Goal: Transaction & Acquisition: Purchase product/service

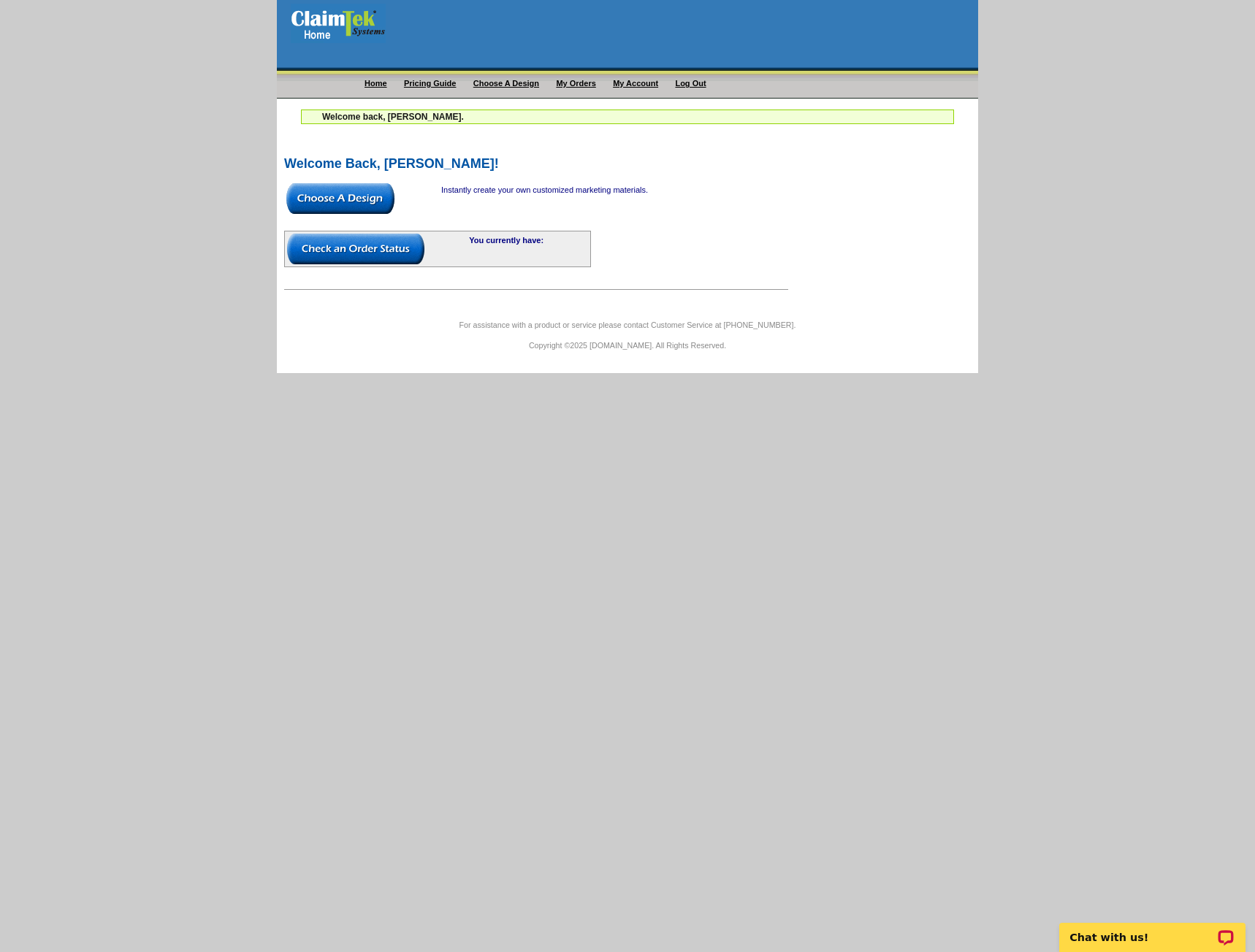
click at [434, 79] on link "Pricing Guide" at bounding box center [430, 83] width 53 height 9
click at [331, 193] on img at bounding box center [340, 199] width 109 height 31
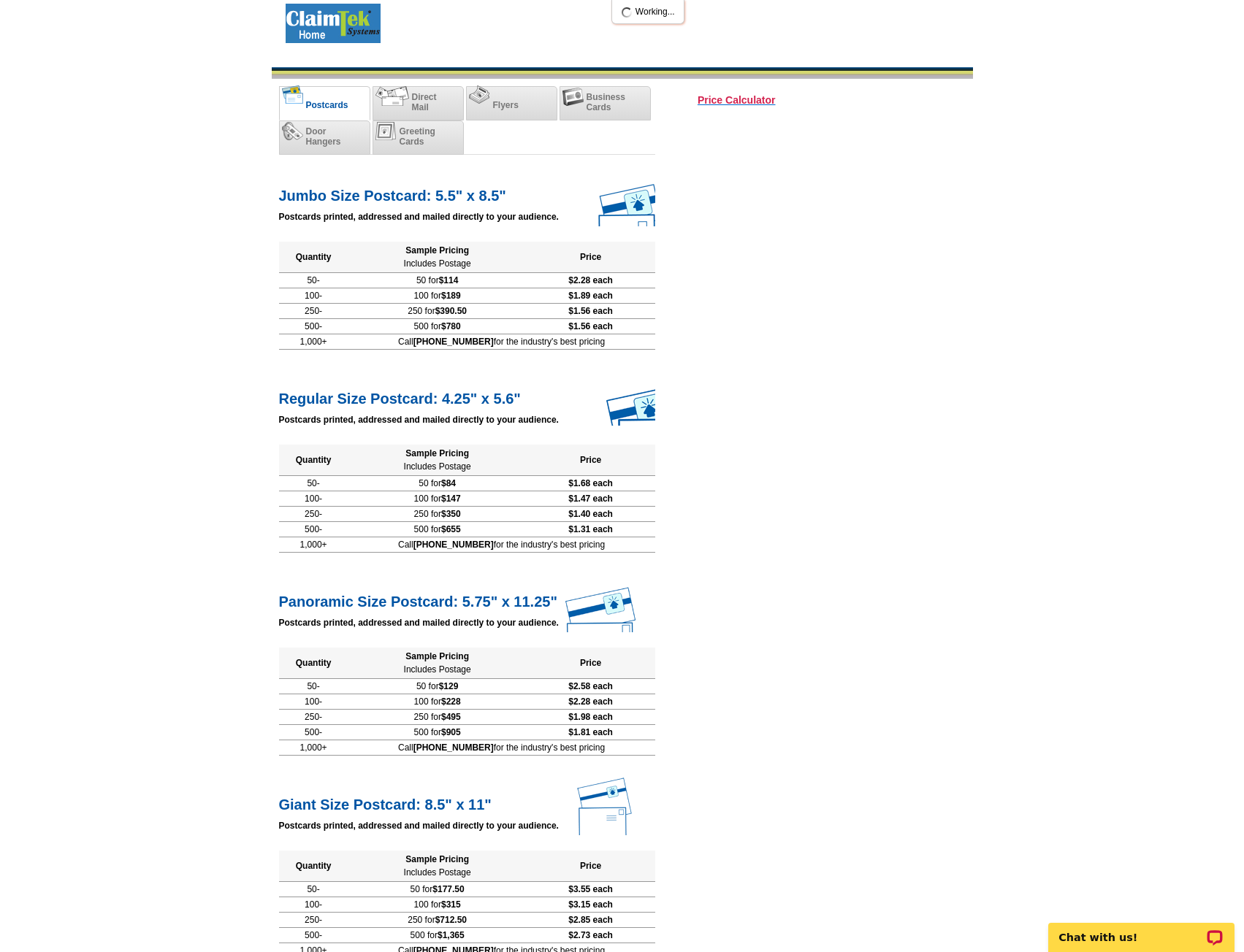
click at [749, 97] on h3 "Price Calculator" at bounding box center [736, 92] width 78 height 28
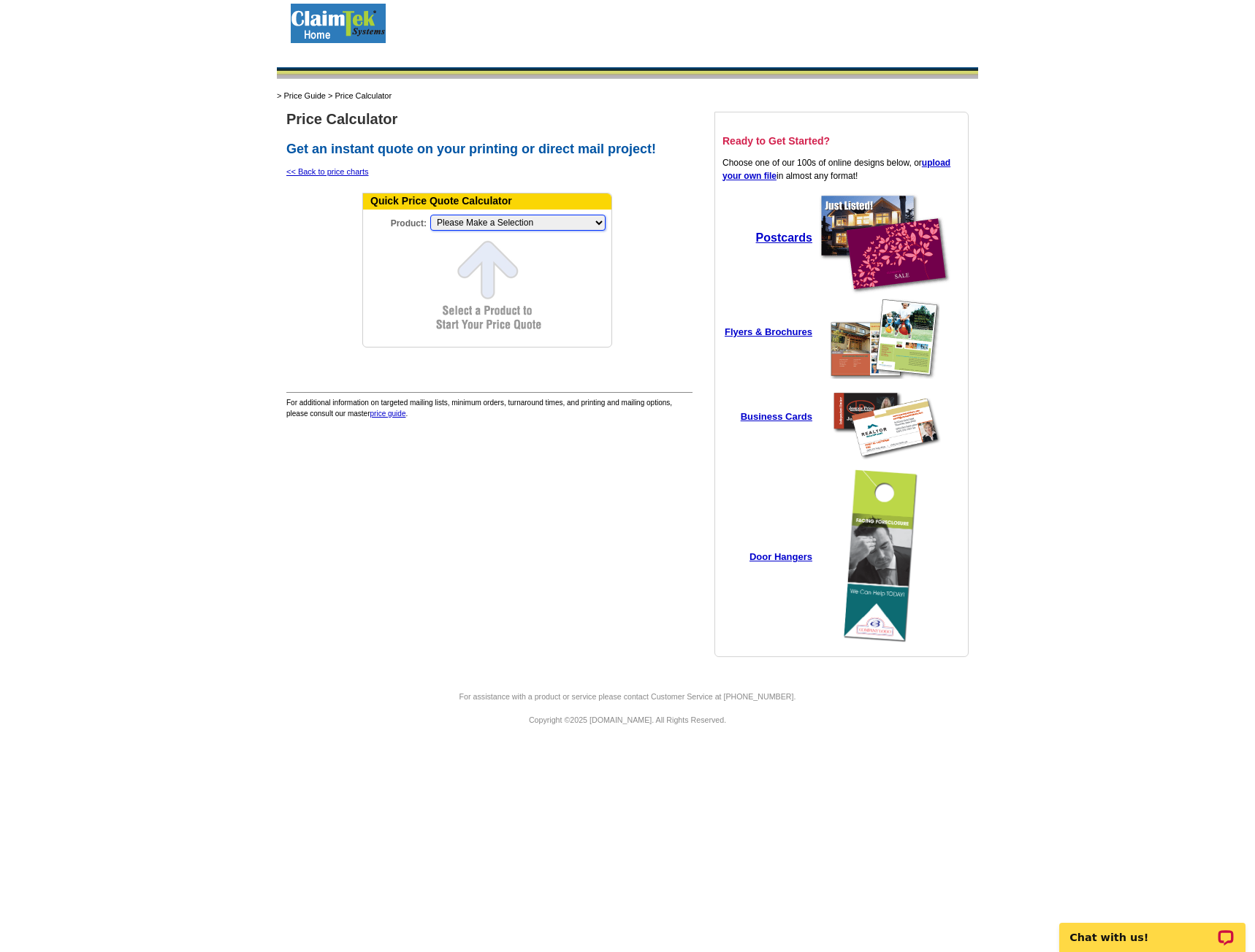
click at [502, 218] on select "Please Make a Selection Jumbo Postcard (5.5" x 8.5") Regular Postcard (4.25" x …" at bounding box center [518, 223] width 175 height 16
select select "1"
click at [431, 215] on select "Please Make a Selection Jumbo Postcard (5.5" x 8.5") Regular Postcard (4.25" x …" at bounding box center [518, 223] width 175 height 16
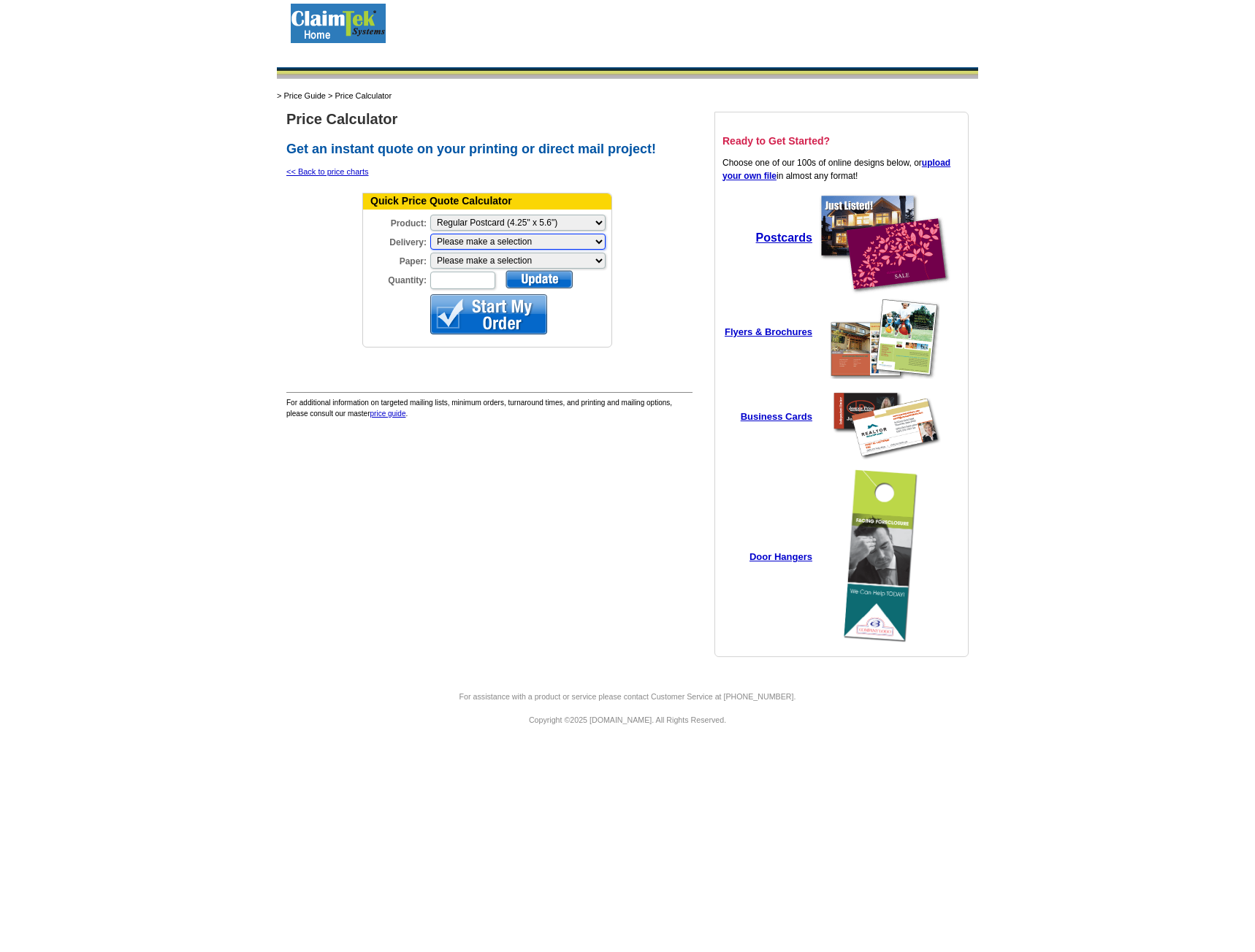
click at [455, 240] on select "Please make a selection Print + Address+USPS First Class Print-Only+Shipped To …" at bounding box center [518, 241] width 175 height 16
select select "3"
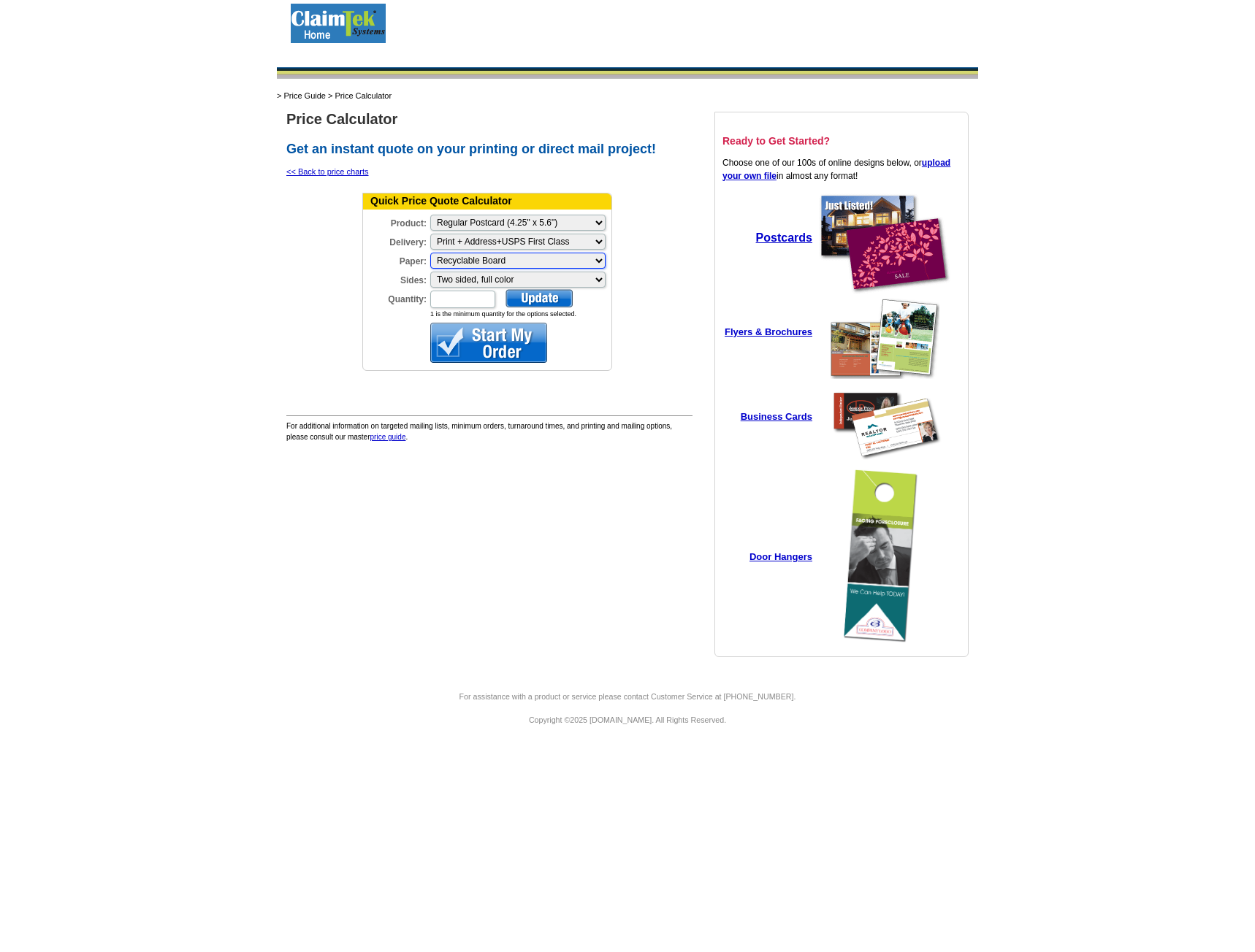
click at [539, 263] on select "Please make a selection Recyclable Board" at bounding box center [518, 260] width 175 height 16
click at [543, 277] on select "Please make a selection Two sided, full color" at bounding box center [518, 280] width 175 height 16
click at [468, 305] on input "Quantity:" at bounding box center [463, 300] width 65 height 17
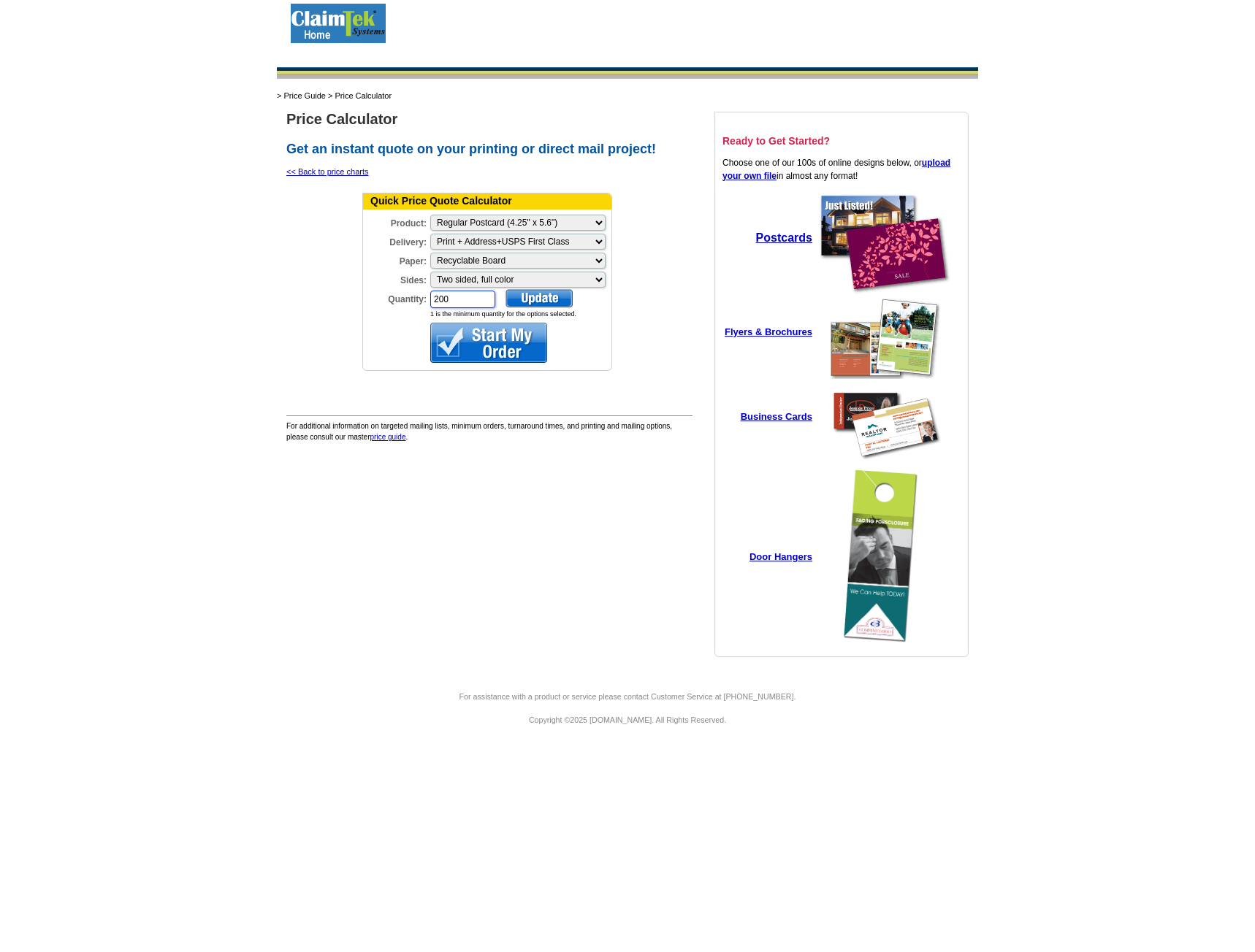
drag, startPoint x: 467, startPoint y: 304, endPoint x: 398, endPoint y: 294, distance: 69.7
click at [398, 294] on div "Quantity: 200" at bounding box center [430, 299] width 134 height 20
click at [535, 295] on div at bounding box center [539, 298] width 67 height 18
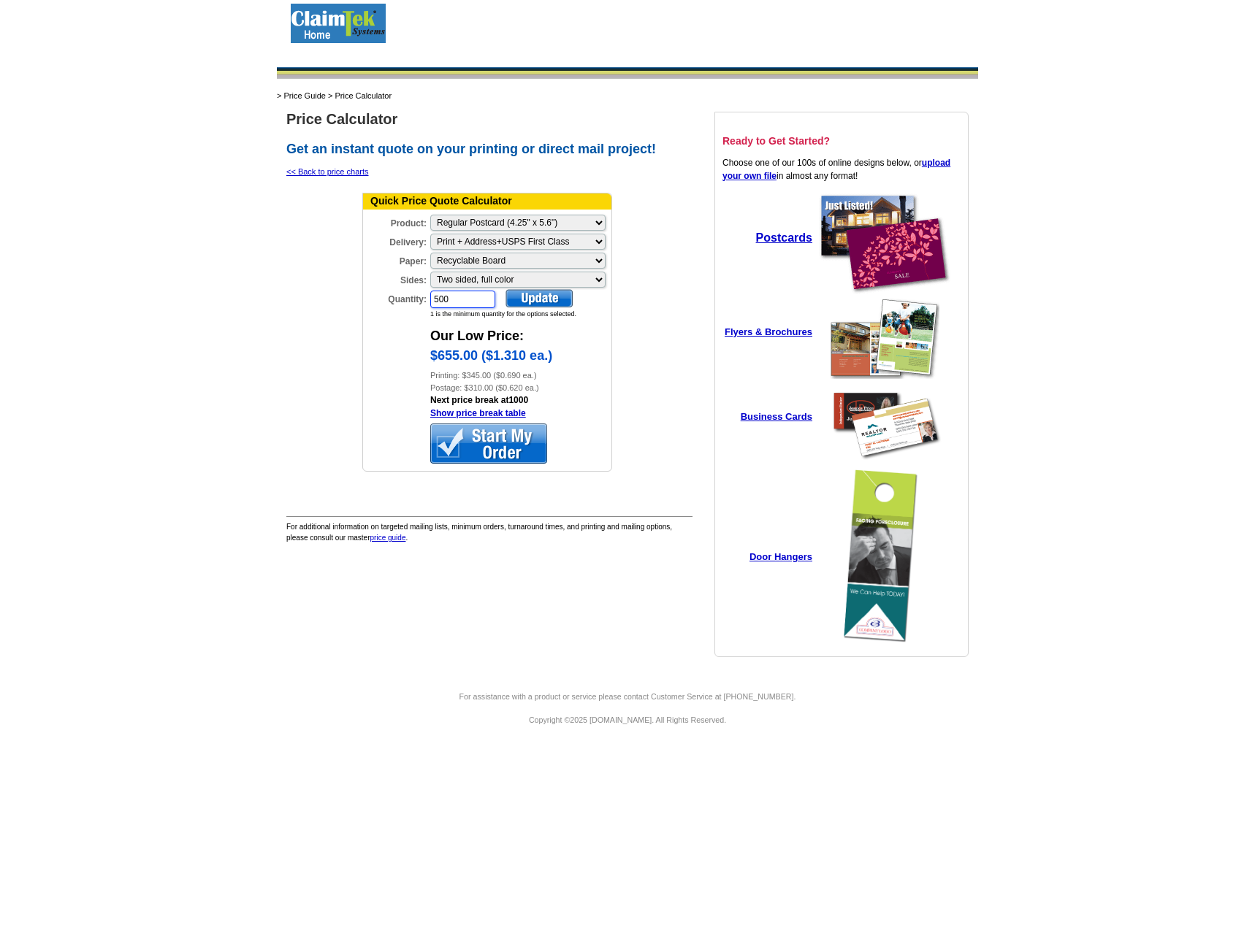
drag, startPoint x: 463, startPoint y: 301, endPoint x: 358, endPoint y: 300, distance: 105.0
click at [358, 300] on tr "Quick Price Quote Calculator Product: Please Make a Selection Jumbo Postcard (5…" at bounding box center [487, 336] width 399 height 297
click at [541, 301] on div at bounding box center [539, 298] width 67 height 18
drag, startPoint x: 461, startPoint y: 300, endPoint x: 404, endPoint y: 301, distance: 57.0
click at [404, 301] on div "Quantity: 400" at bounding box center [430, 299] width 134 height 20
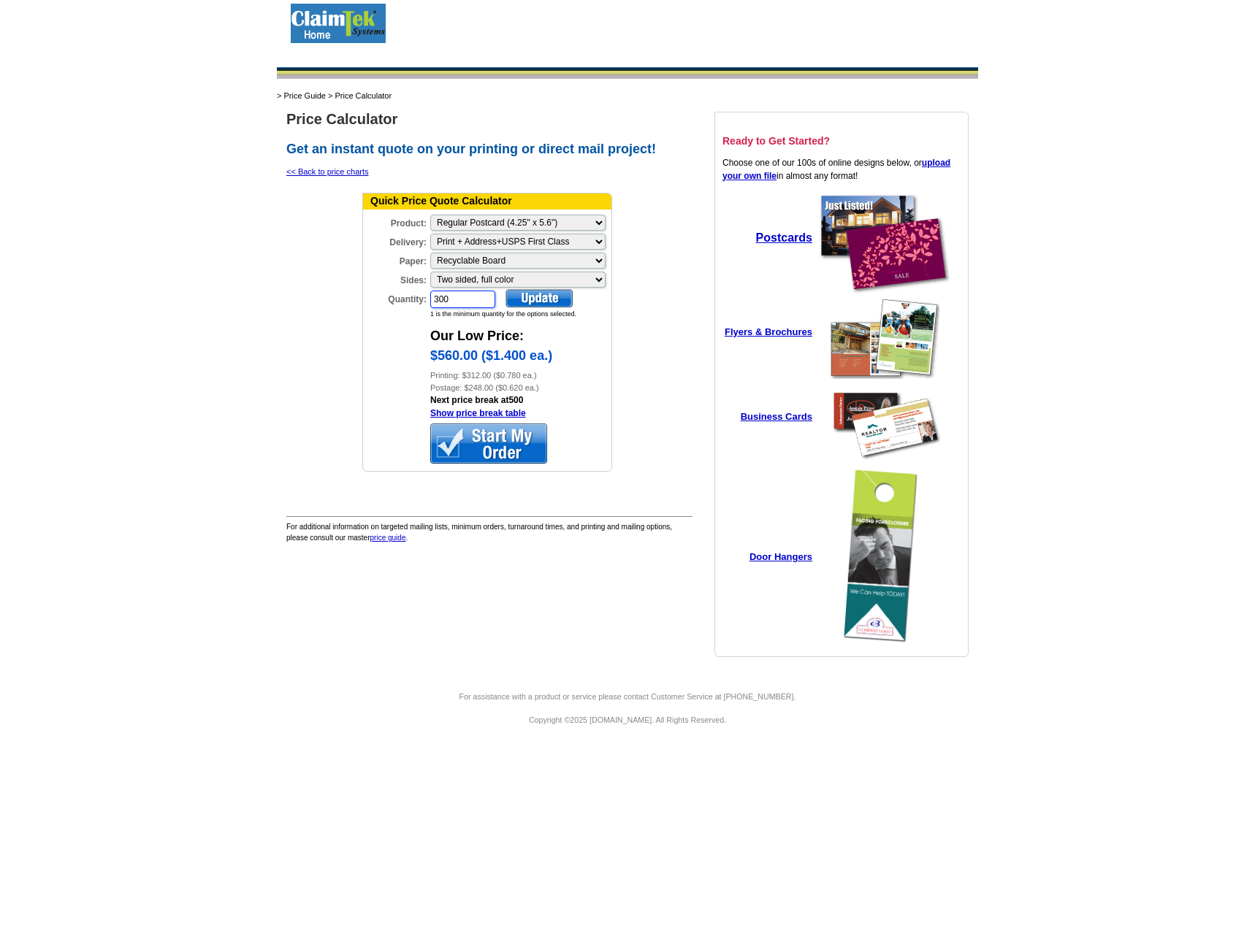
type input "300"
click at [526, 300] on div at bounding box center [539, 298] width 67 height 18
click at [317, 175] on link "<< Back to price charts" at bounding box center [328, 171] width 83 height 9
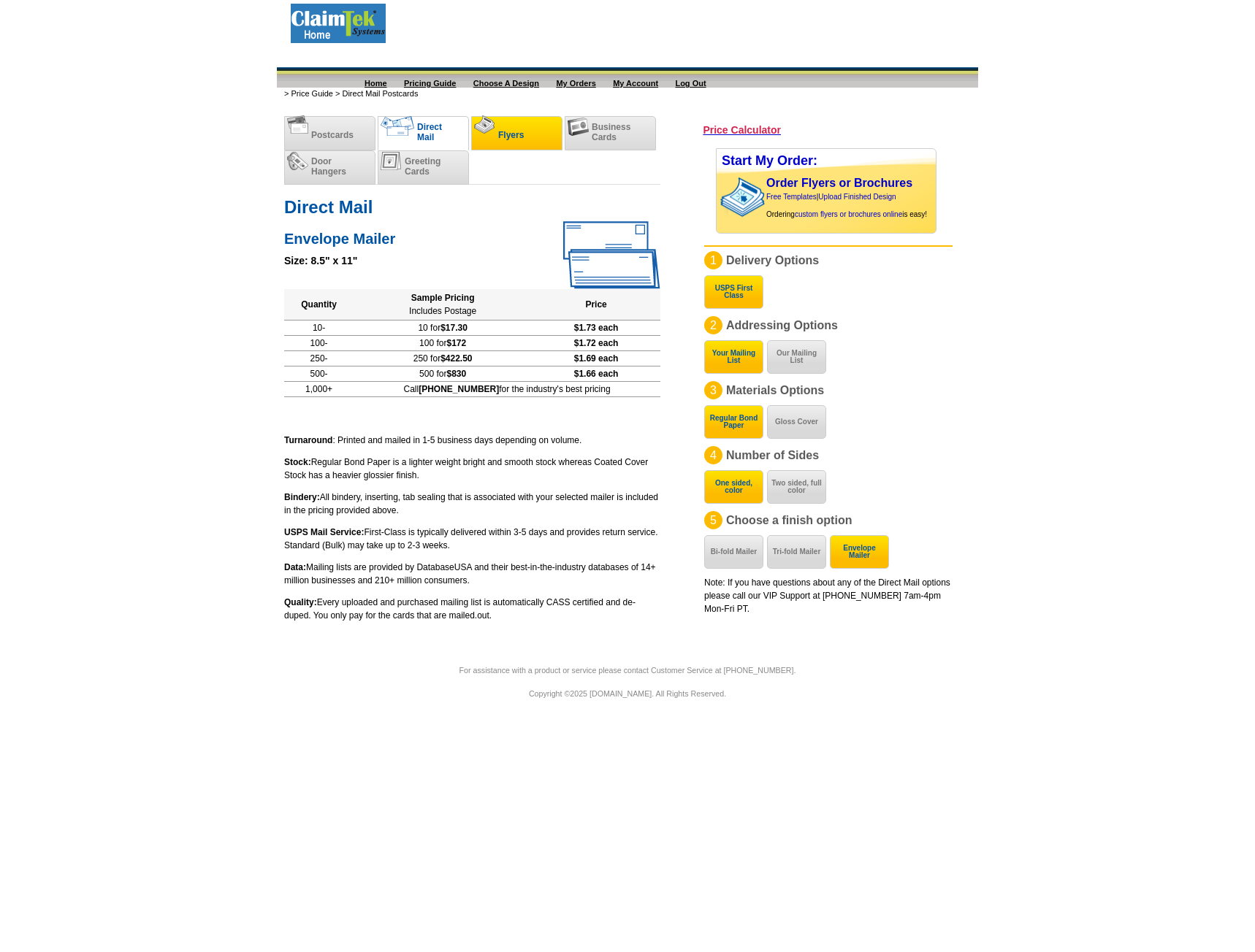
click at [499, 126] on li "Flyers" at bounding box center [516, 134] width 91 height 35
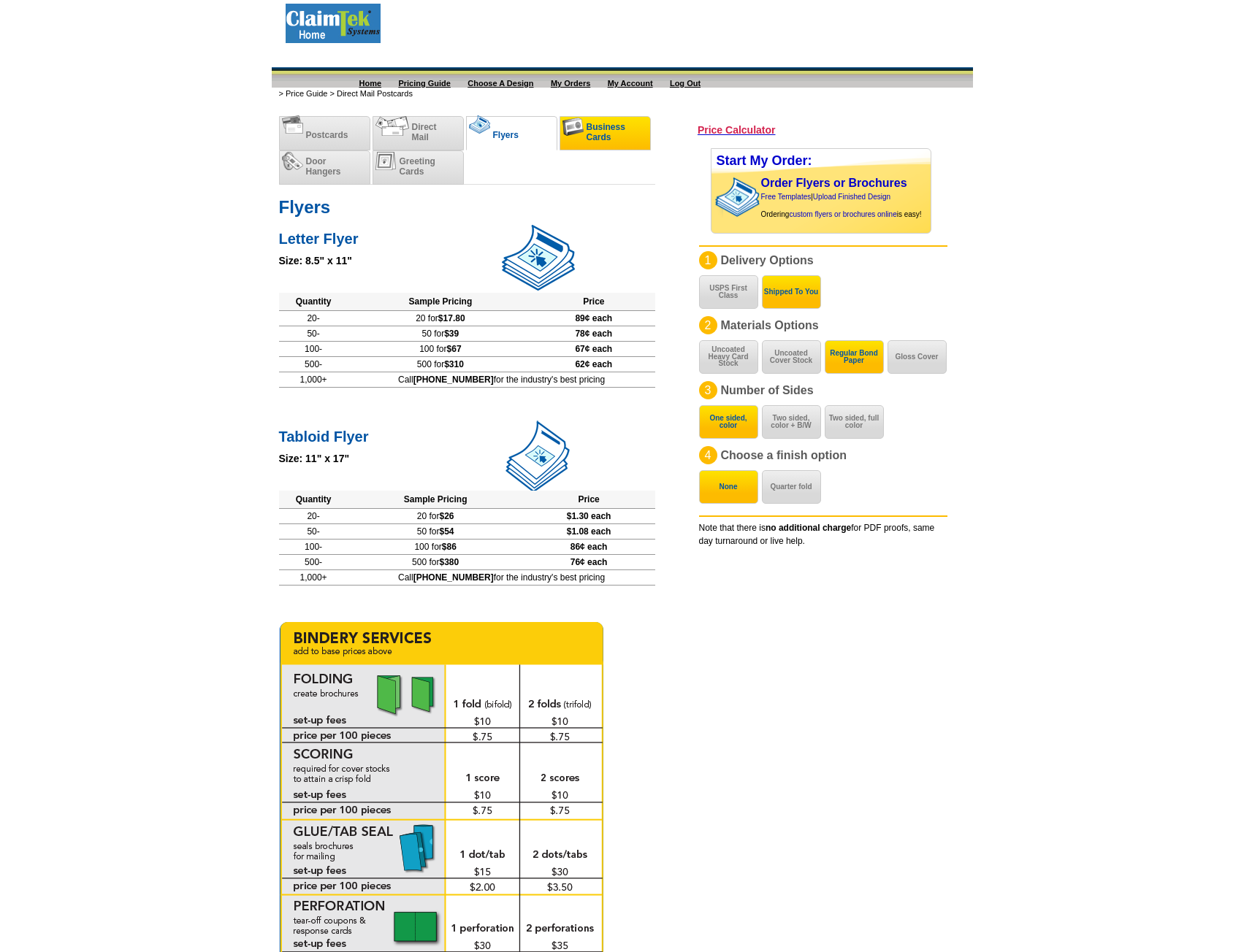
click at [596, 123] on span "Business Cards" at bounding box center [606, 132] width 38 height 20
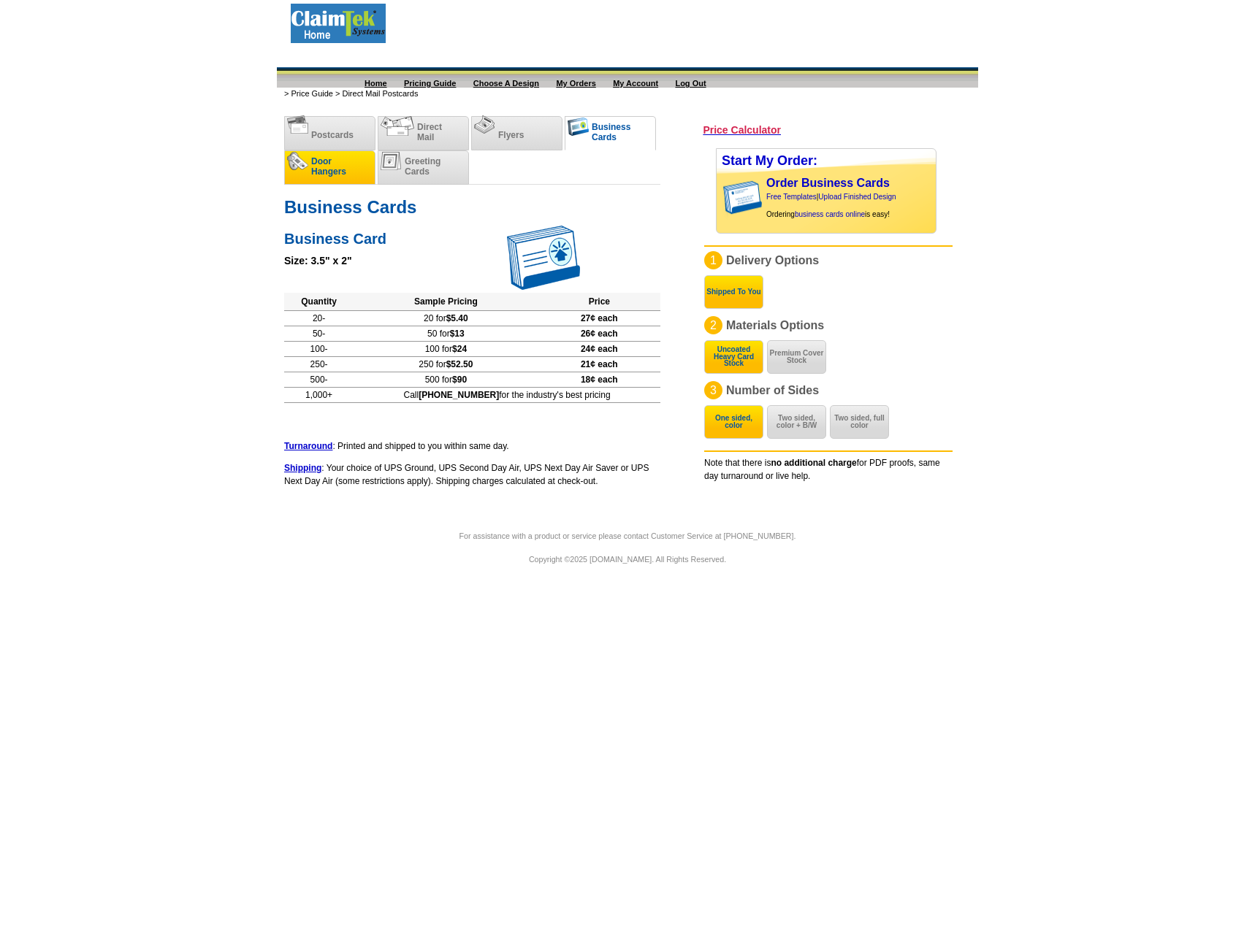
click at [323, 172] on span "Door Hangers" at bounding box center [329, 166] width 35 height 20
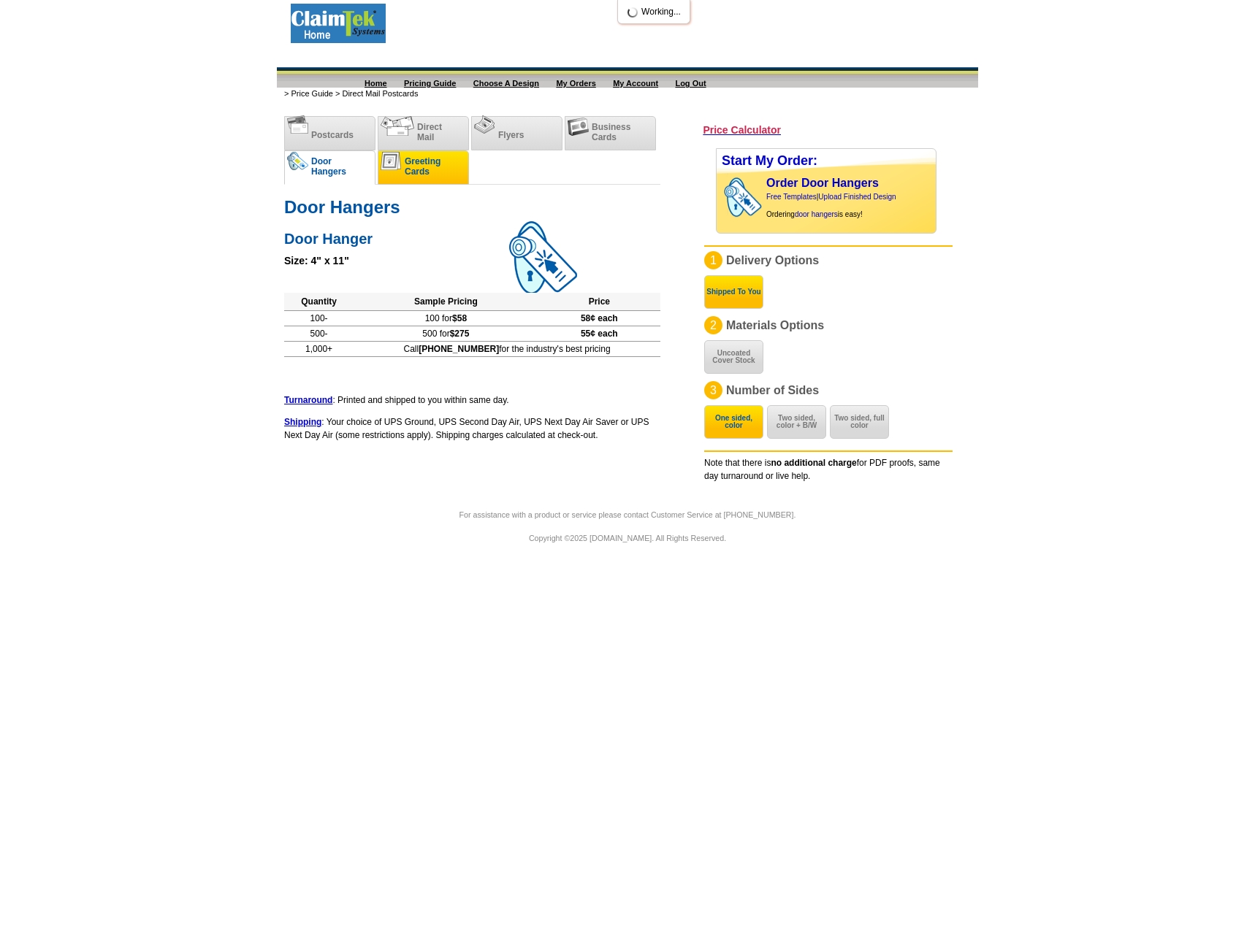
click at [415, 166] on span "Greeting Cards" at bounding box center [422, 166] width 36 height 20
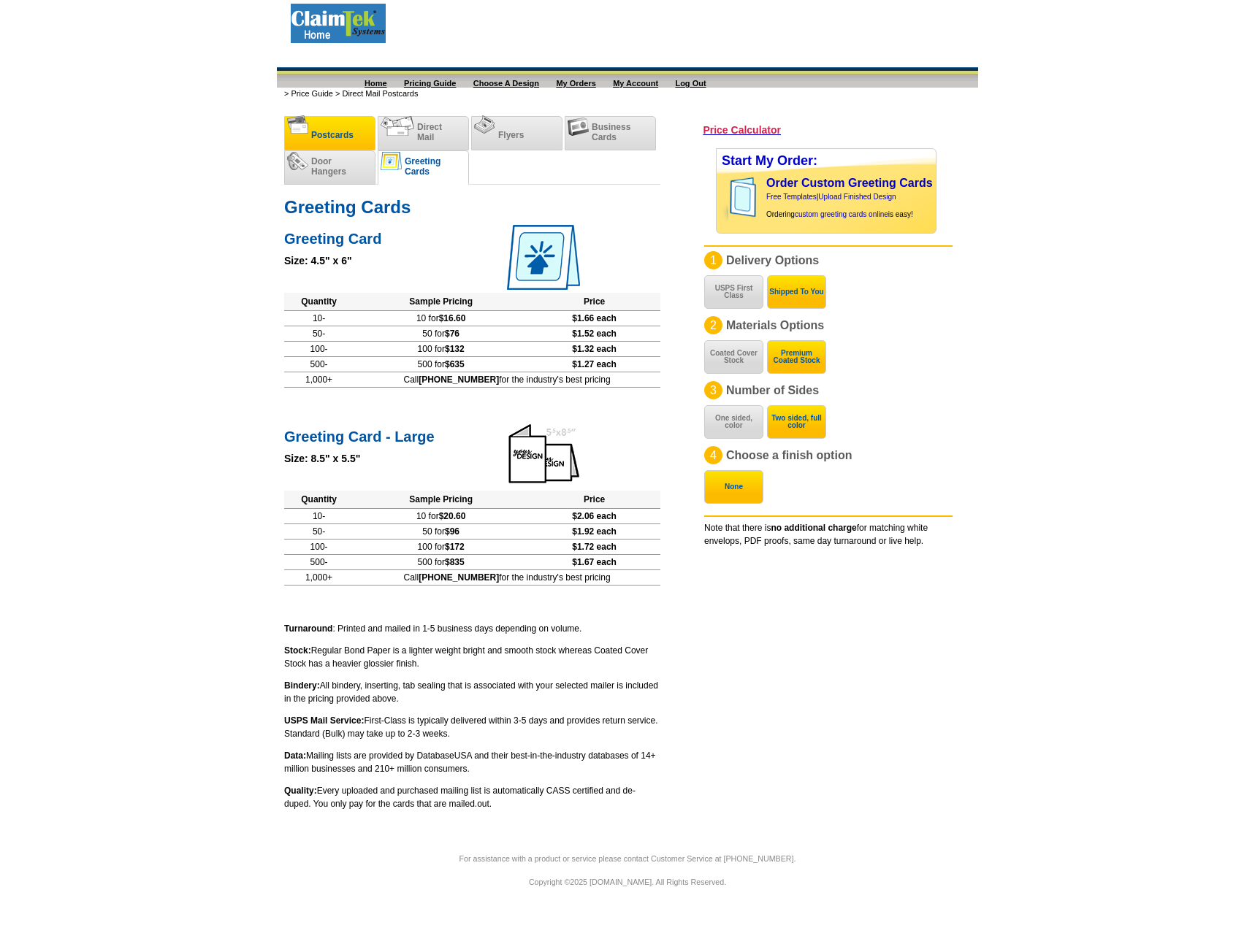
click at [315, 133] on span "Postcards" at bounding box center [332, 134] width 42 height 11
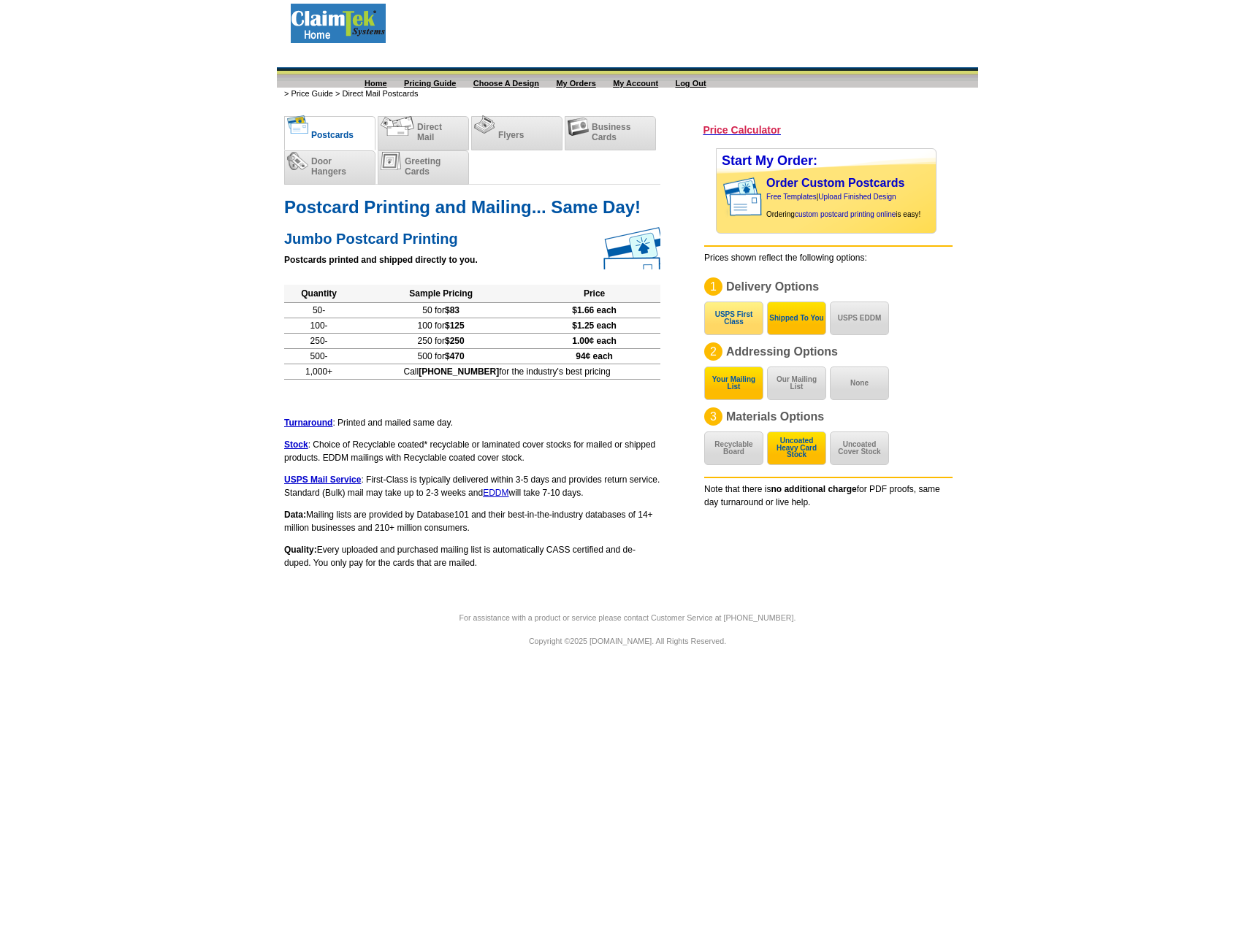
click at [733, 320] on button "USPS First Class" at bounding box center [734, 318] width 60 height 34
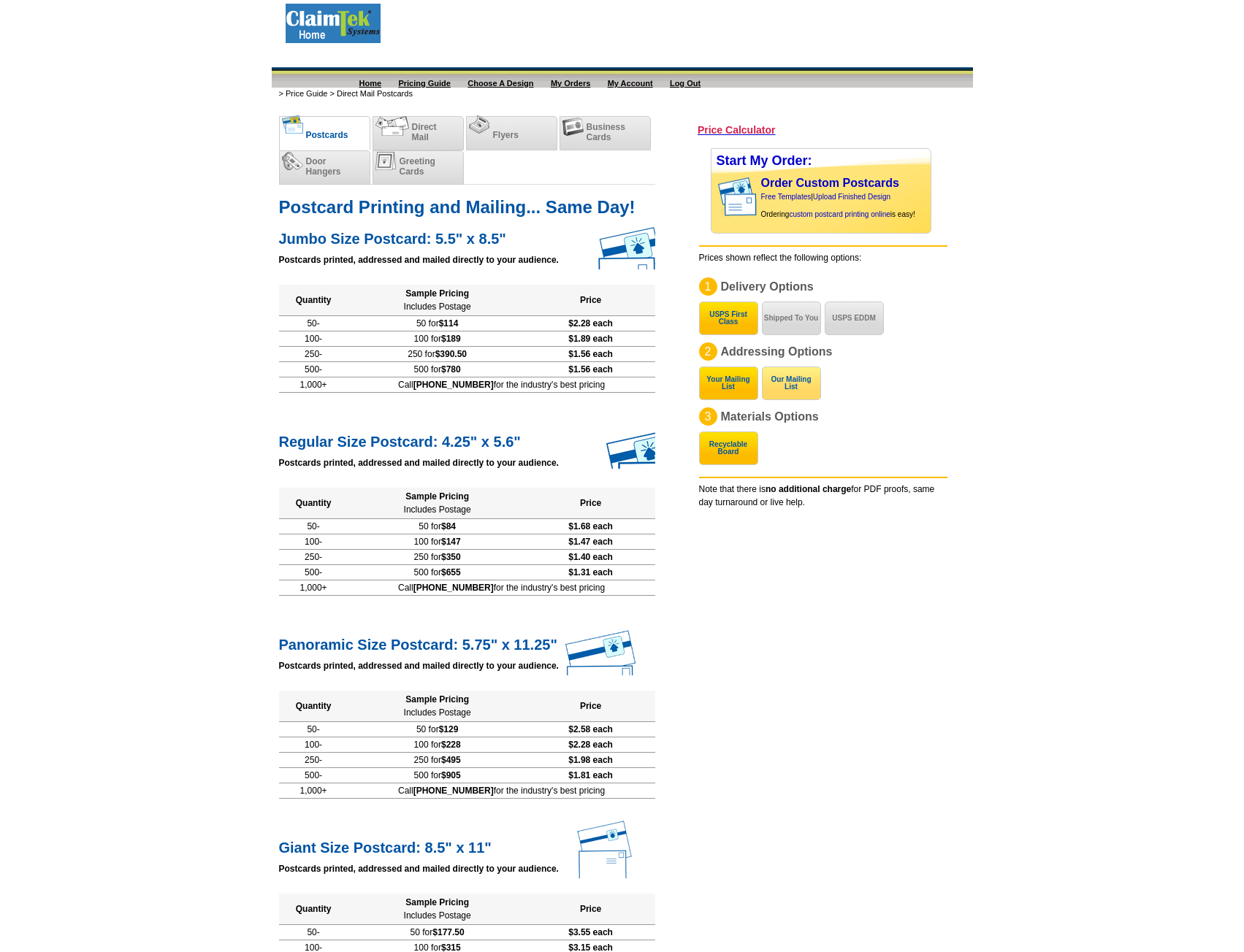
click at [802, 388] on button "Our Mailing List" at bounding box center [792, 383] width 60 height 34
click at [730, 383] on button "Your Mailing List" at bounding box center [729, 383] width 60 height 34
click at [800, 386] on button "Our Mailing List" at bounding box center [792, 383] width 60 height 34
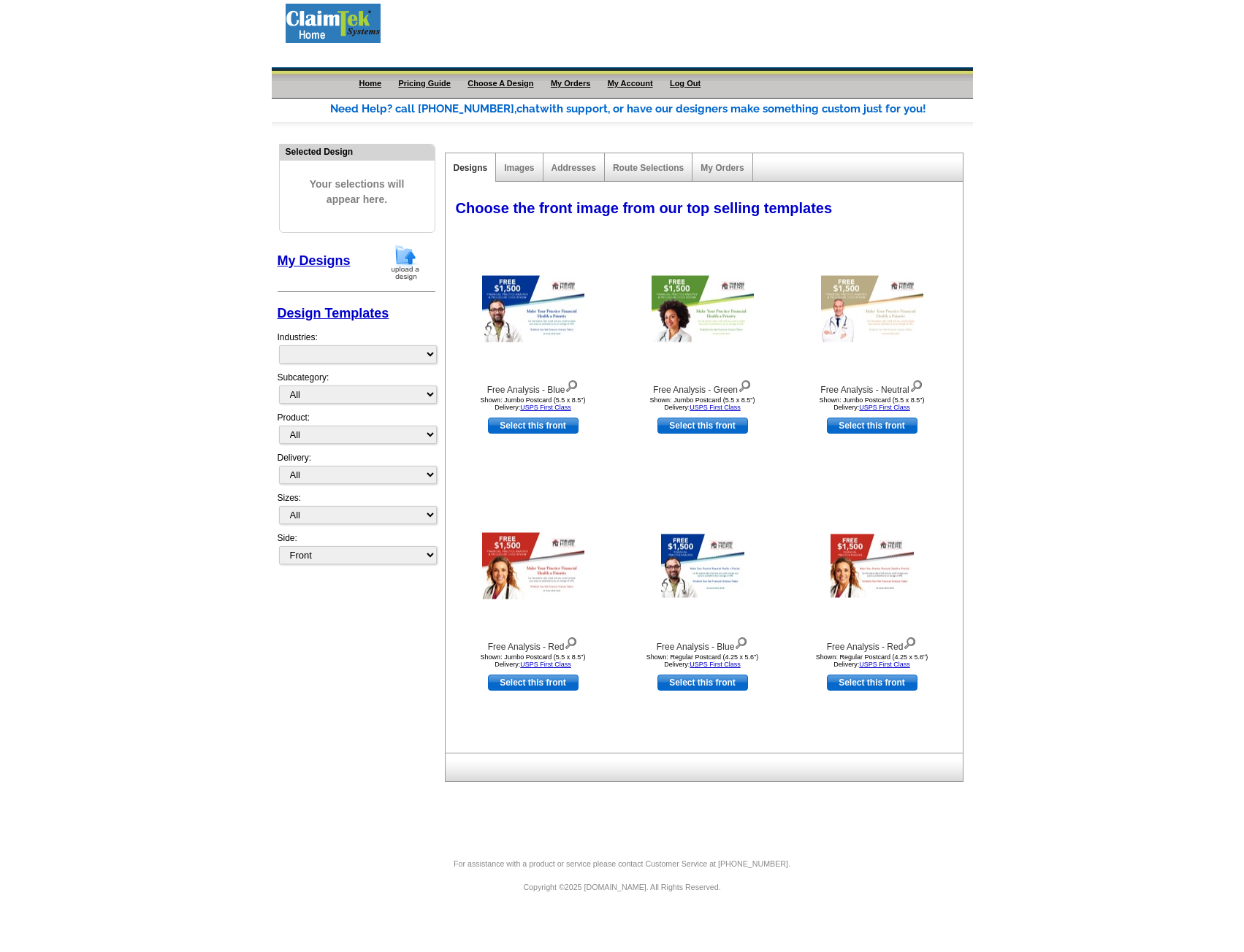
select select "1058"
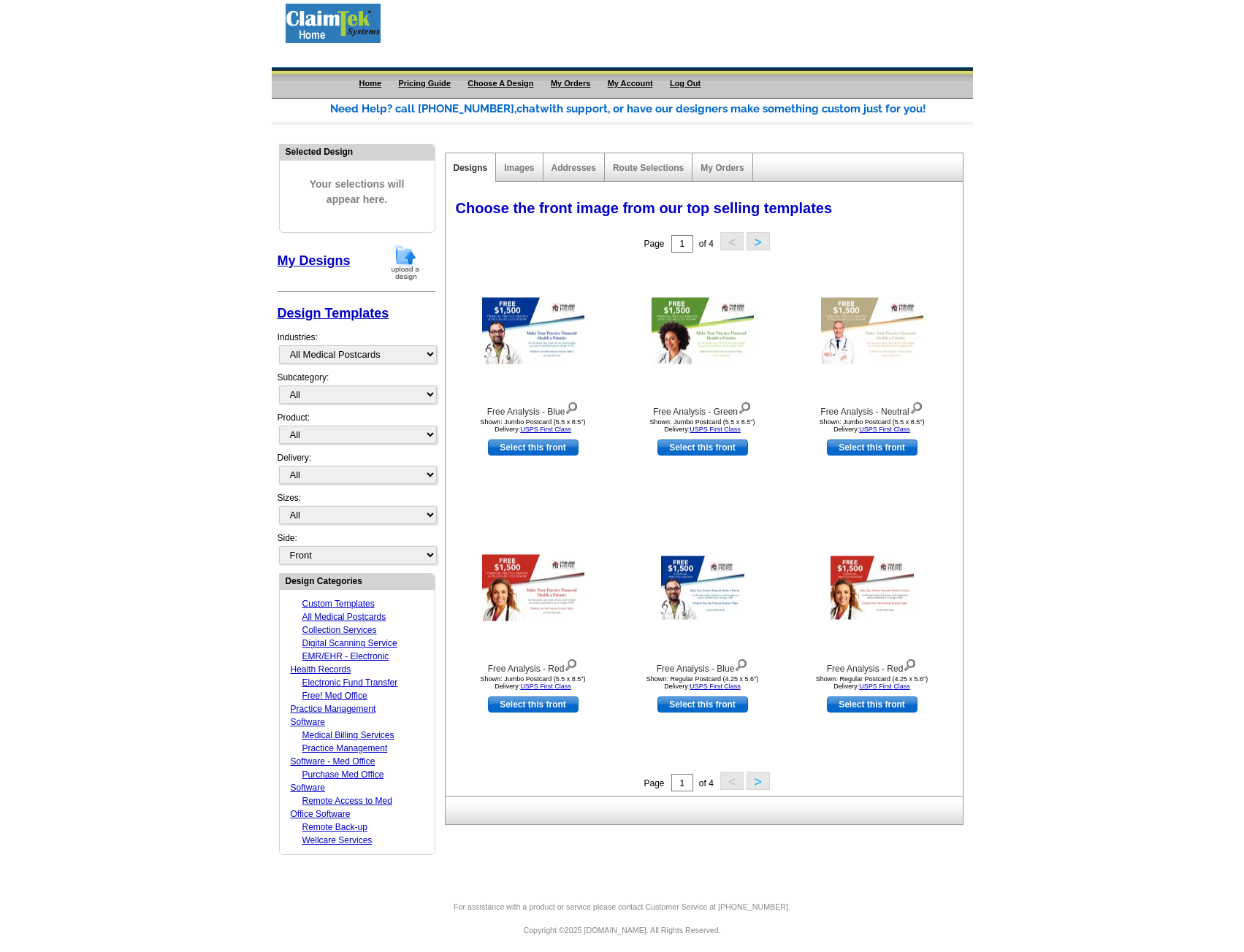
click at [329, 309] on link "Design Templates" at bounding box center [333, 313] width 111 height 14
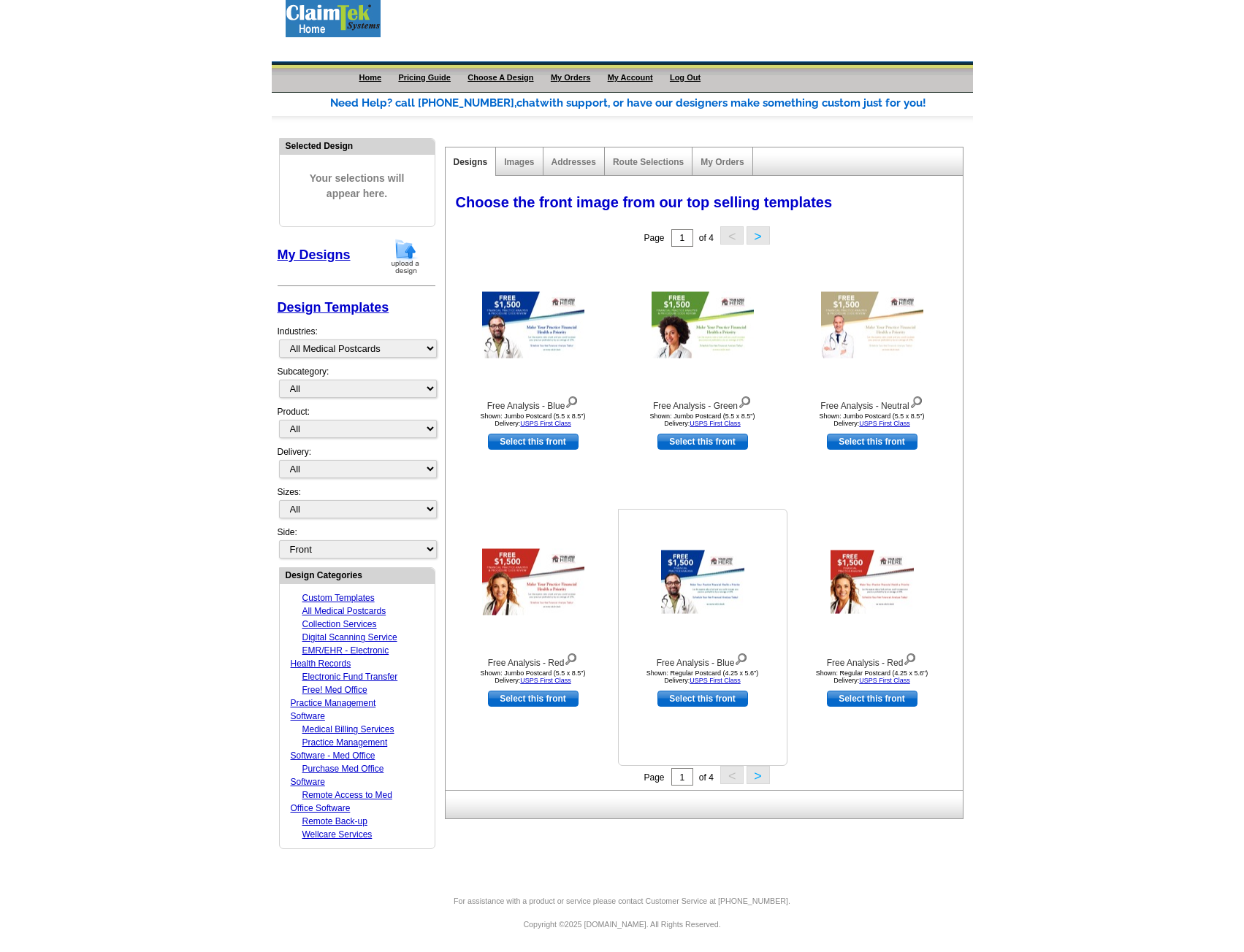
scroll to position [8, 0]
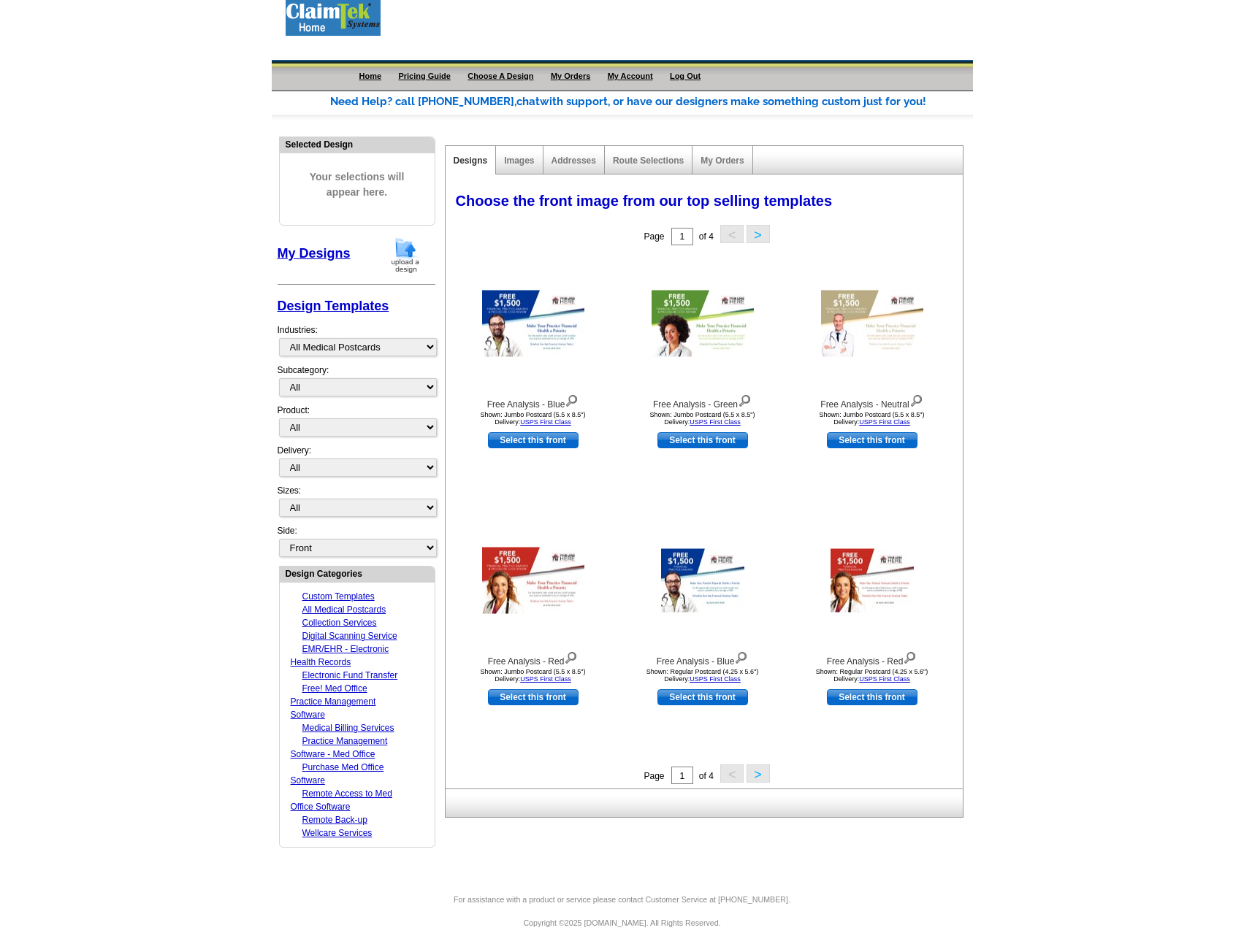
click at [763, 772] on button ">" at bounding box center [758, 773] width 23 height 18
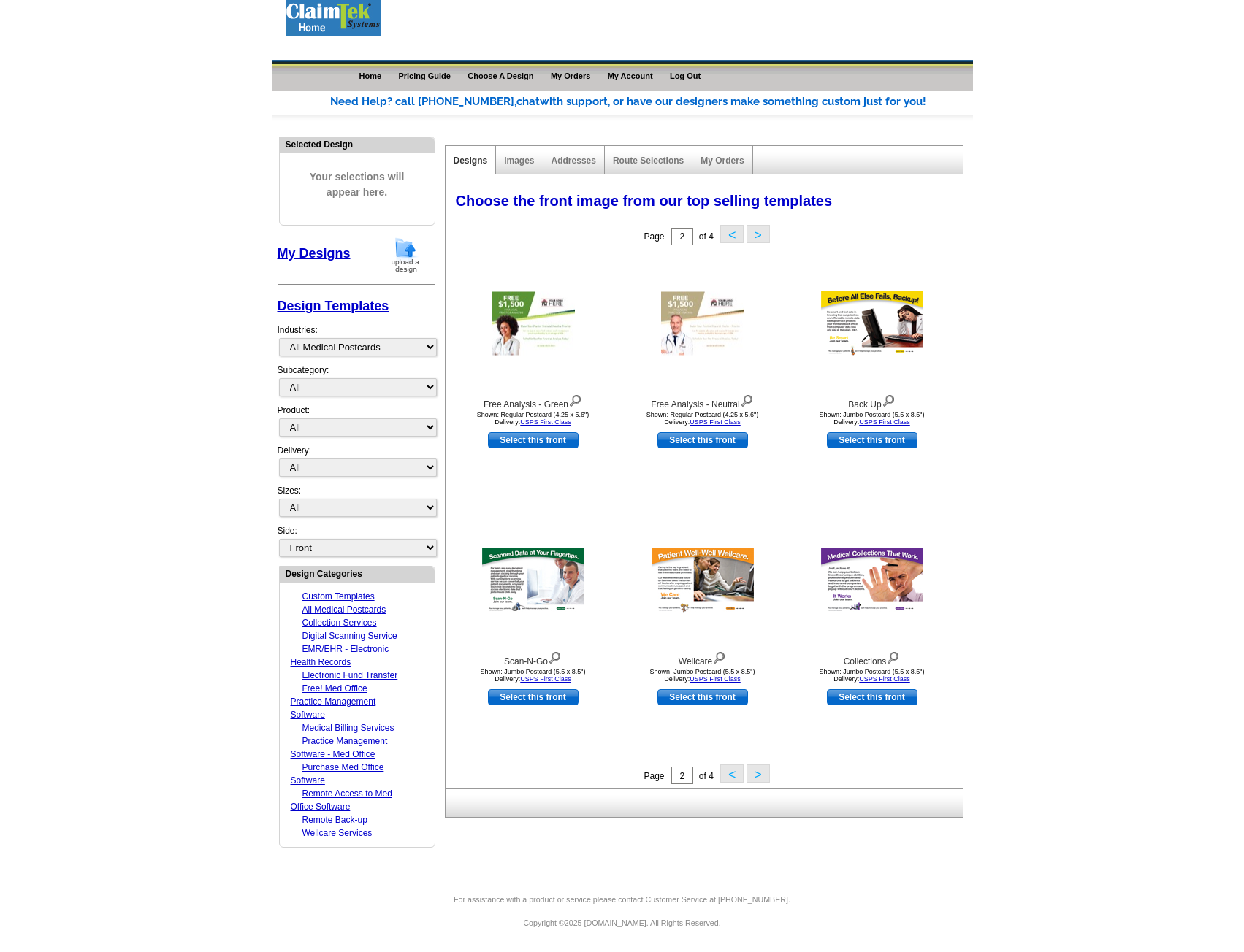
click at [751, 773] on button ">" at bounding box center [758, 773] width 23 height 18
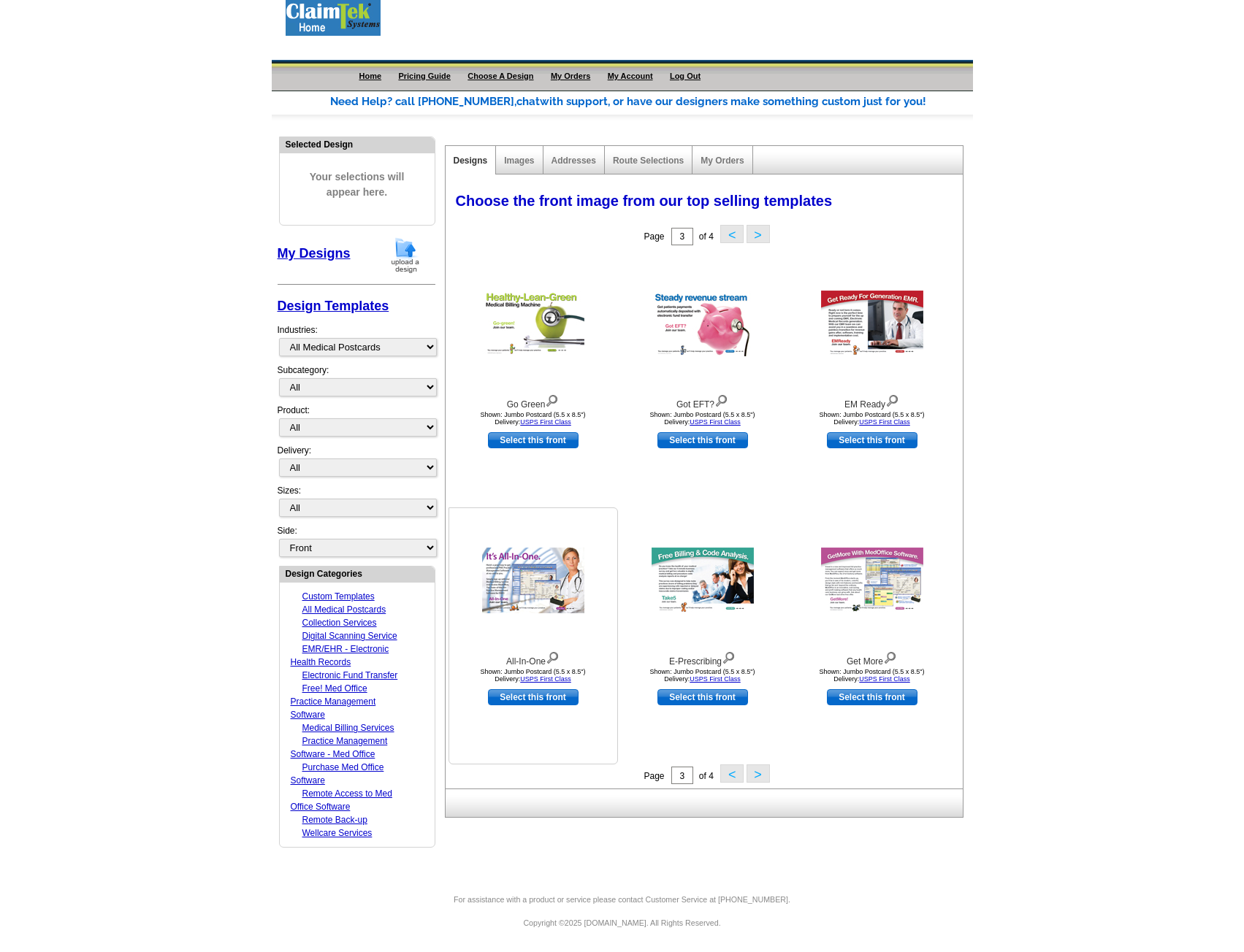
click at [554, 655] on img at bounding box center [552, 656] width 13 height 16
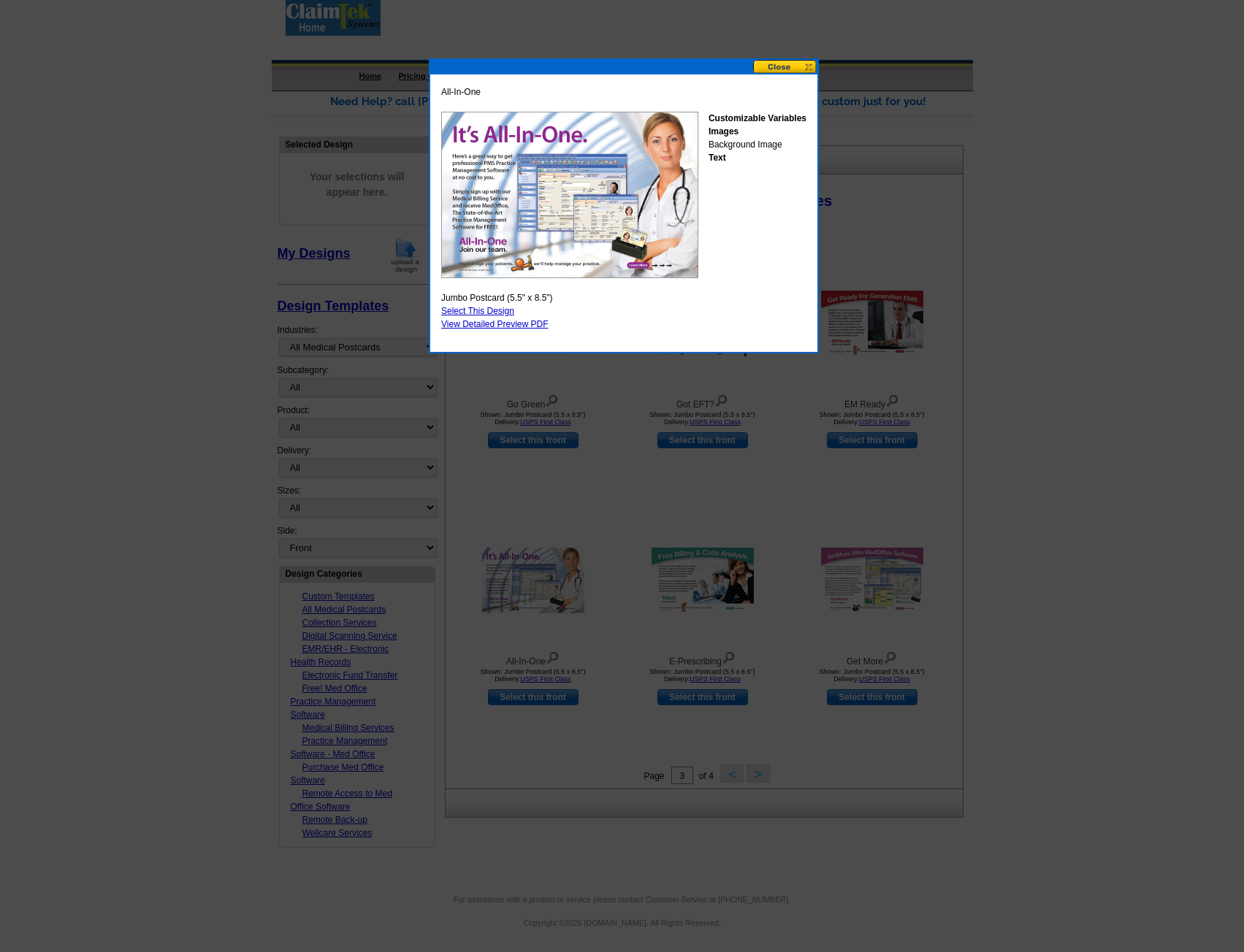
drag, startPoint x: 801, startPoint y: 66, endPoint x: 793, endPoint y: 74, distance: 11.3
click at [800, 66] on button at bounding box center [785, 66] width 64 height 13
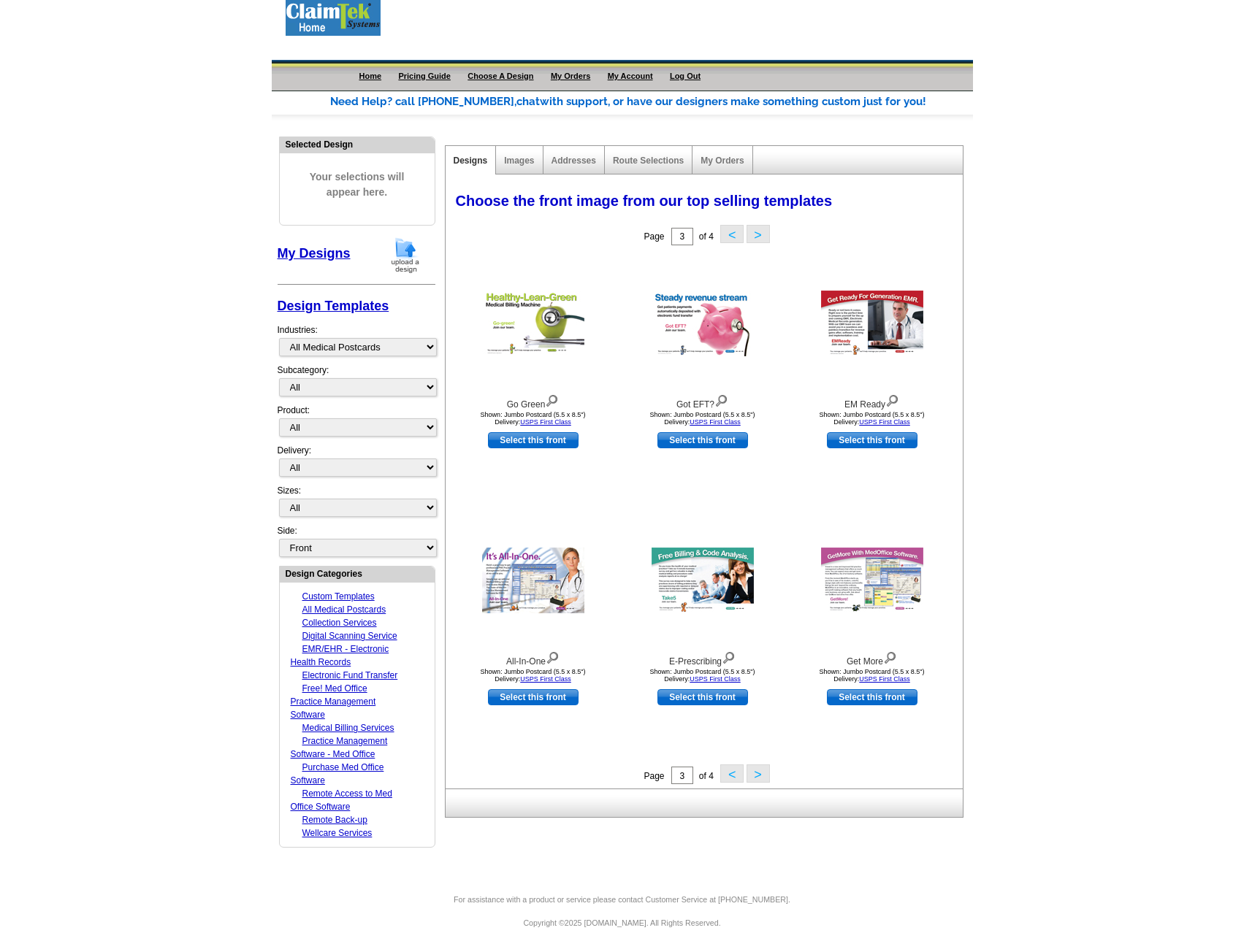
click at [760, 774] on button ">" at bounding box center [758, 773] width 23 height 18
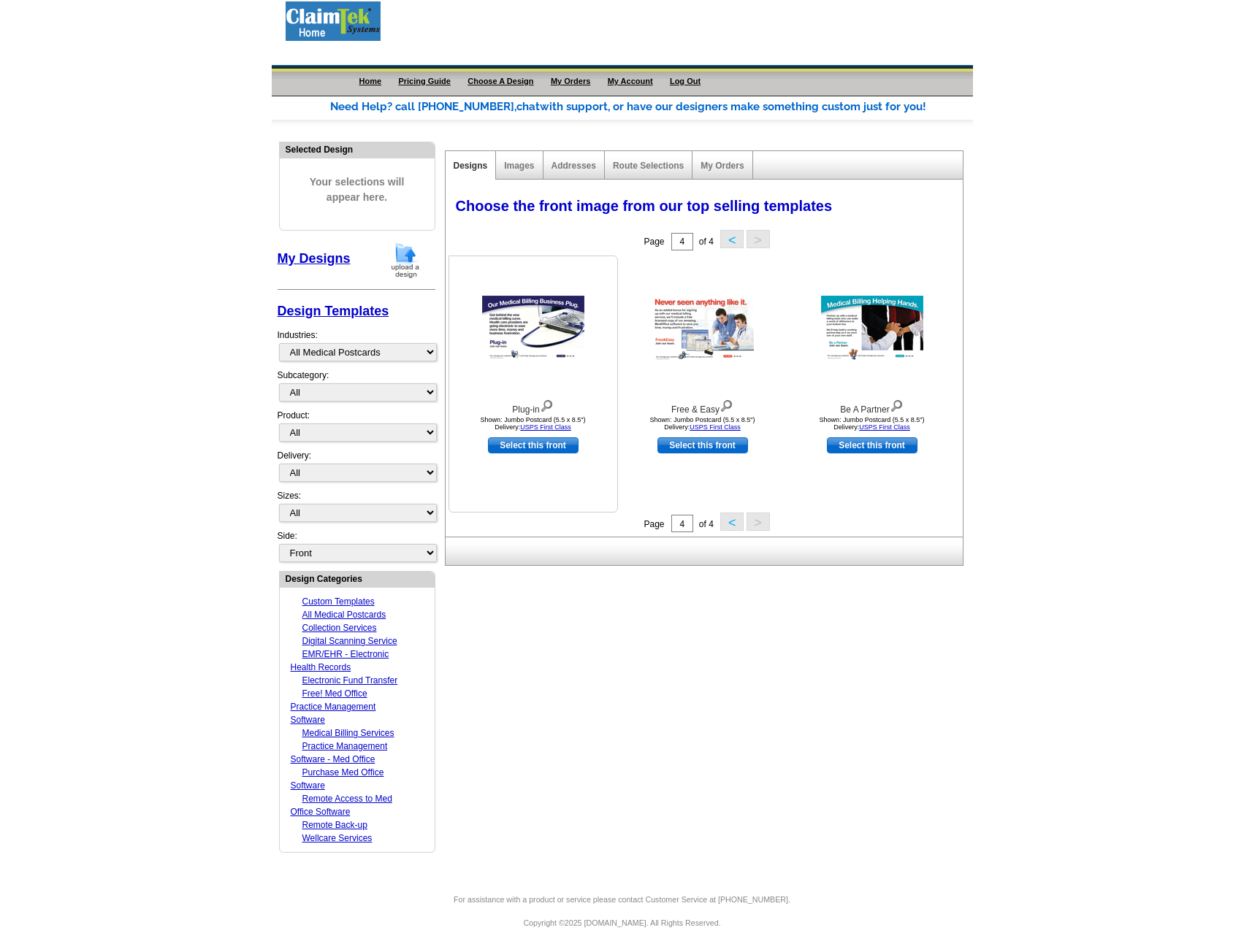
click at [547, 401] on img at bounding box center [547, 404] width 13 height 16
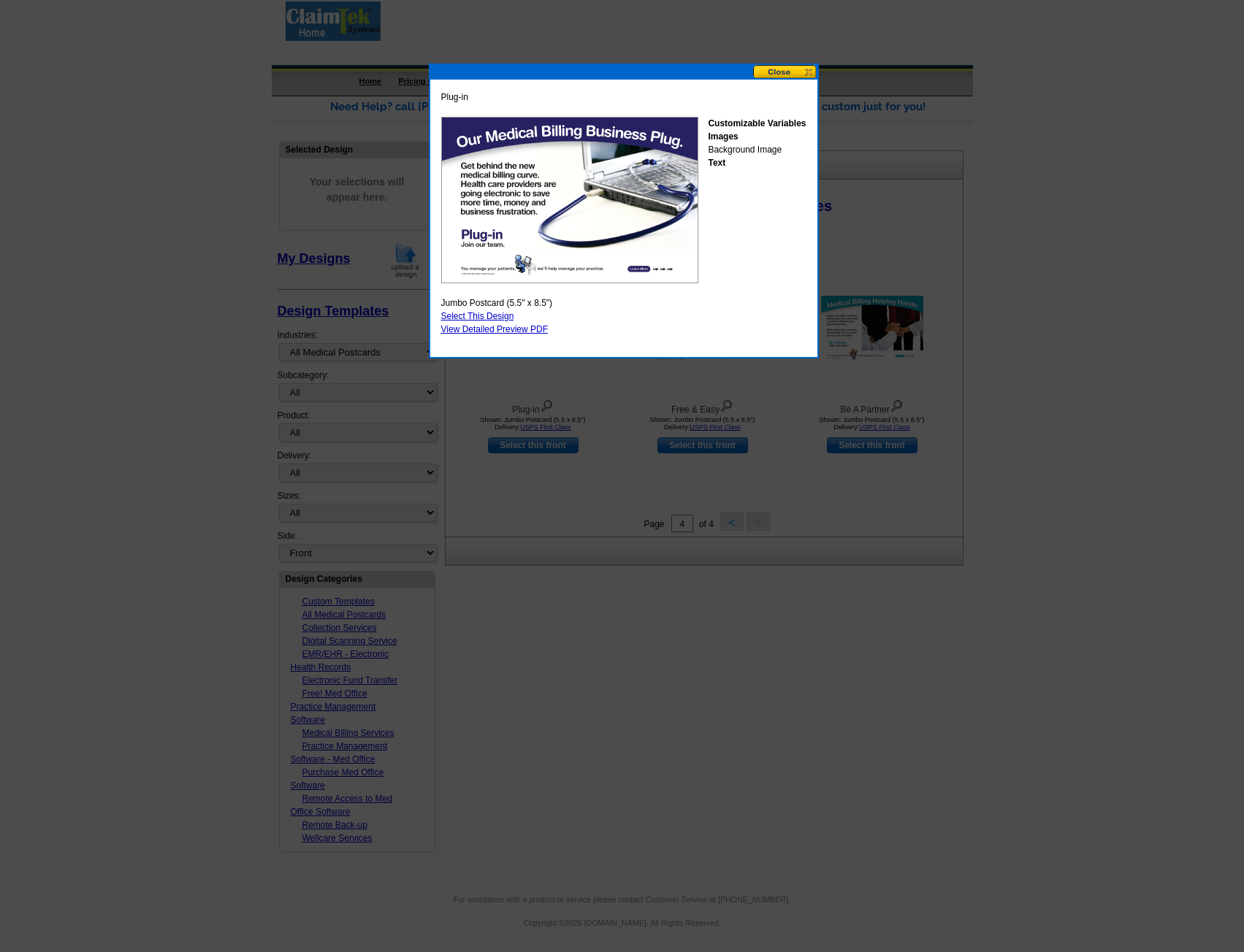
click at [811, 71] on button at bounding box center [785, 72] width 64 height 13
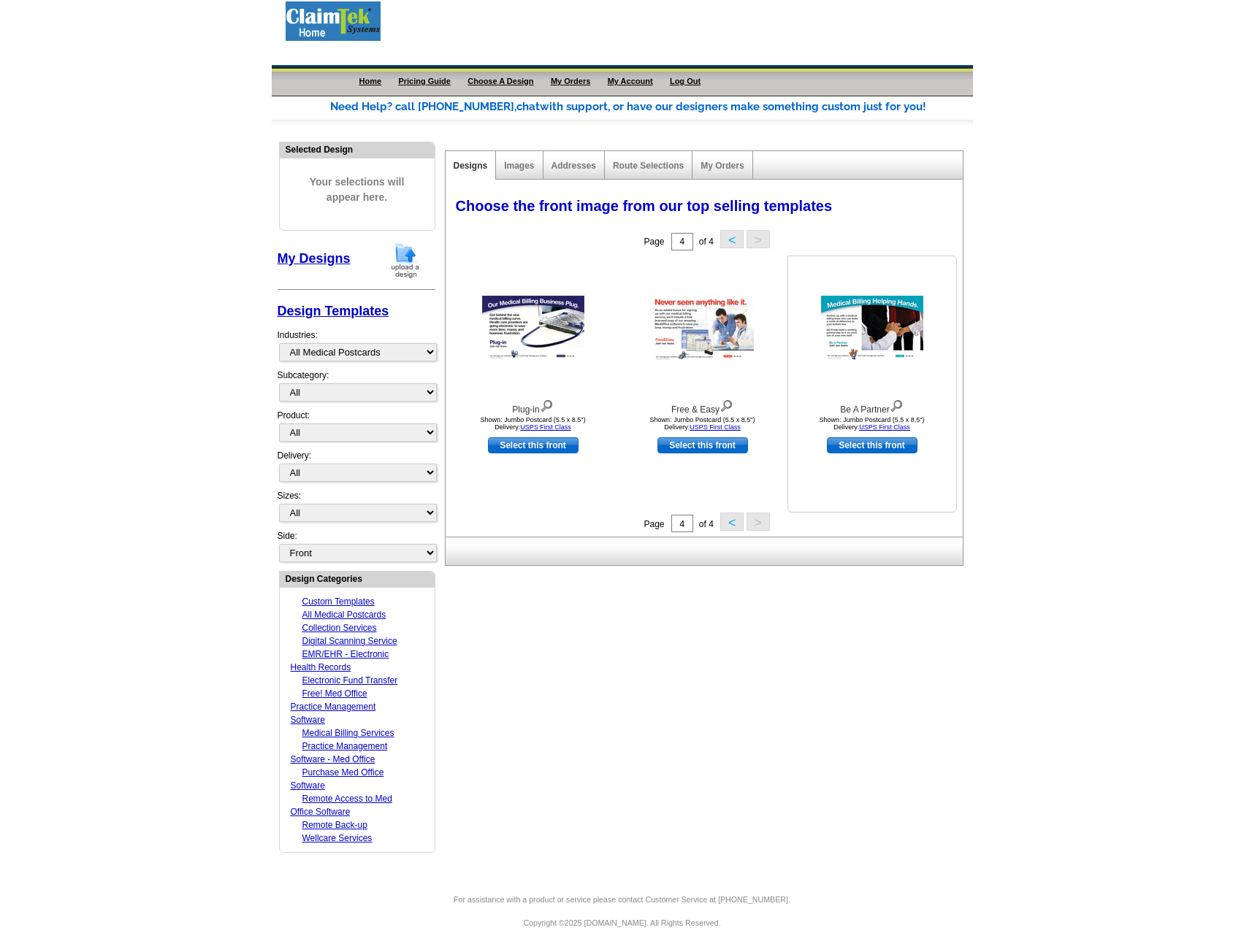
click at [900, 405] on img at bounding box center [896, 404] width 13 height 16
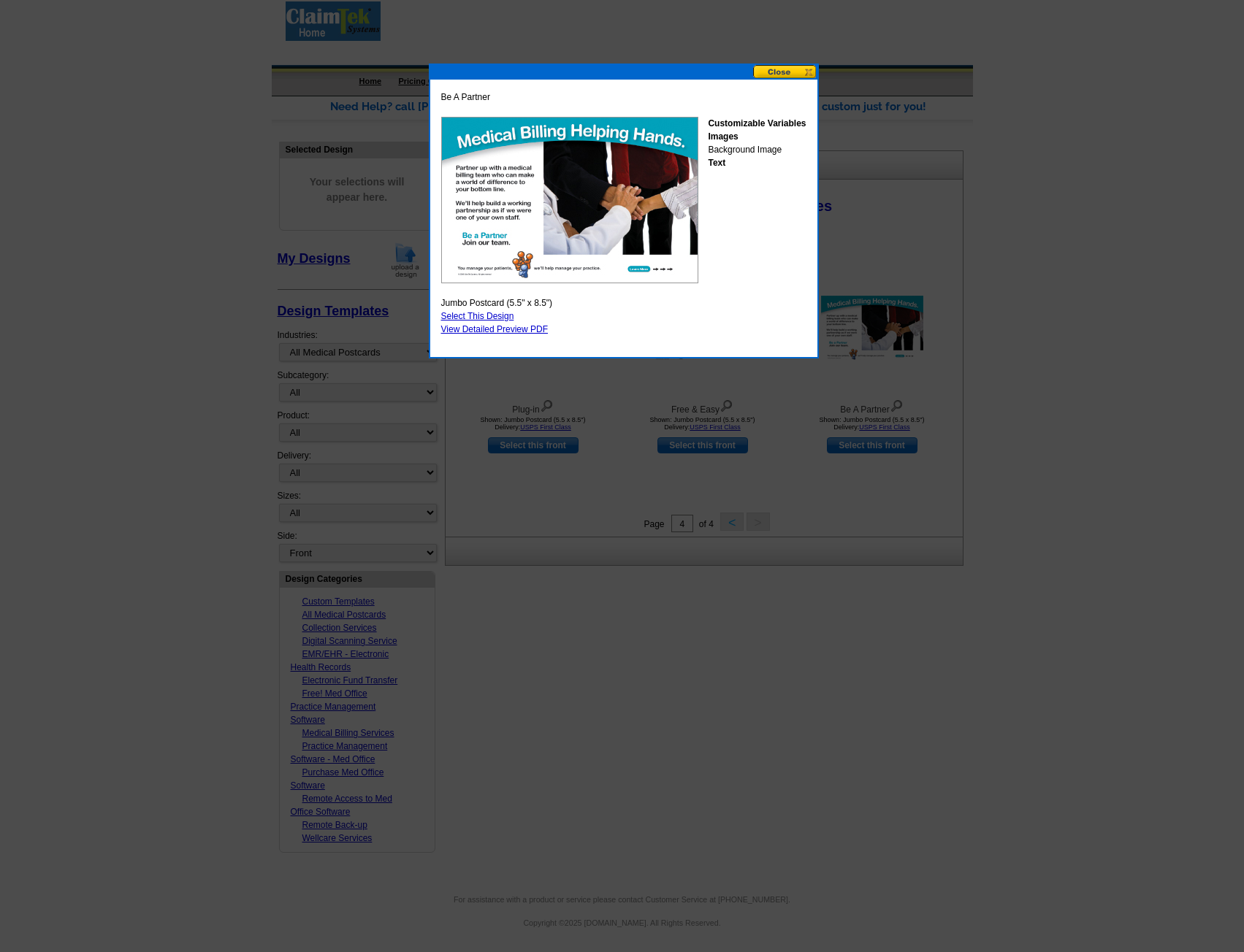
click at [478, 316] on link "Select This Design" at bounding box center [477, 316] width 73 height 11
select select "2"
select select "back"
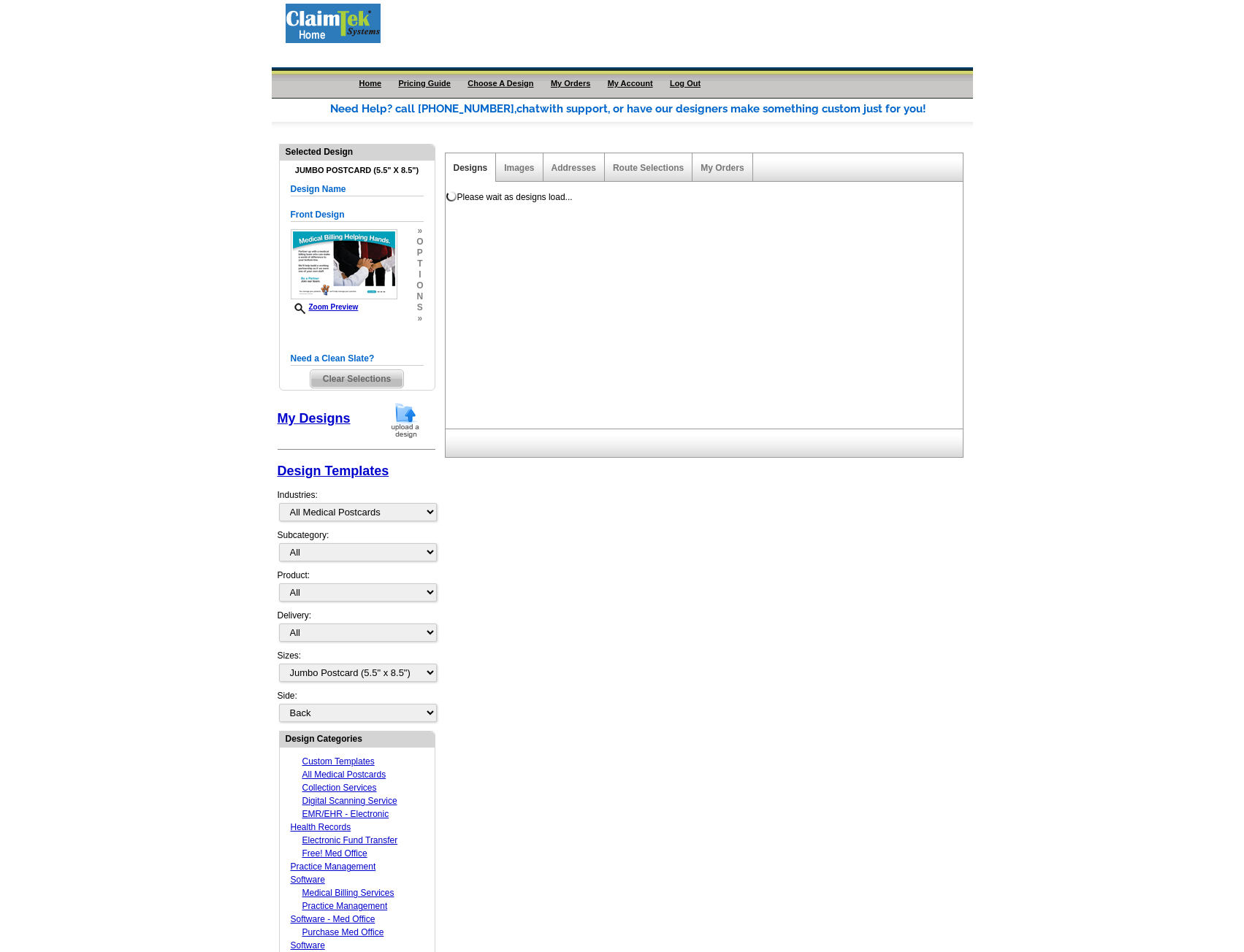
scroll to position [0, 0]
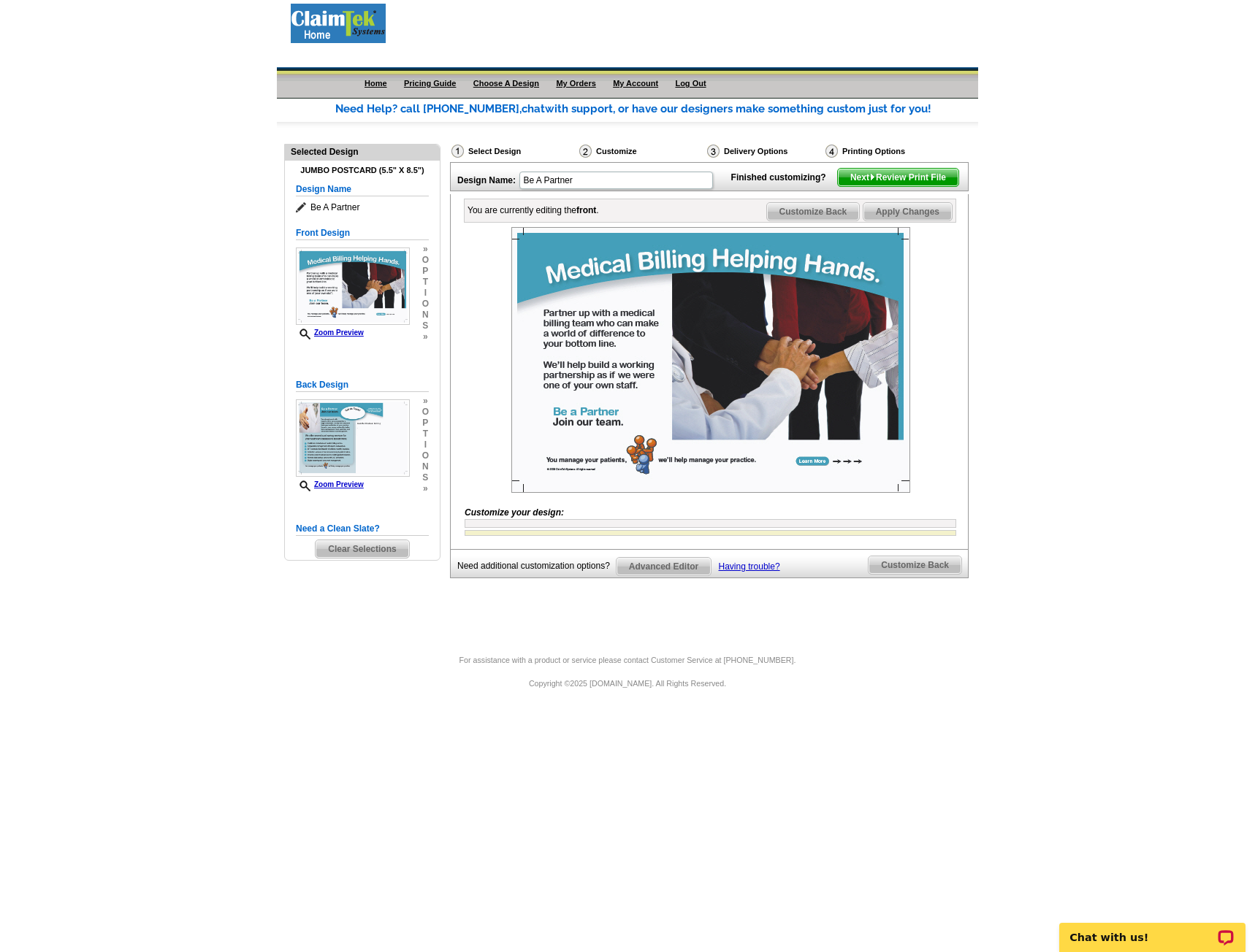
click at [814, 484] on img at bounding box center [710, 359] width 399 height 266
click at [915, 574] on span "Customize Back" at bounding box center [915, 565] width 93 height 17
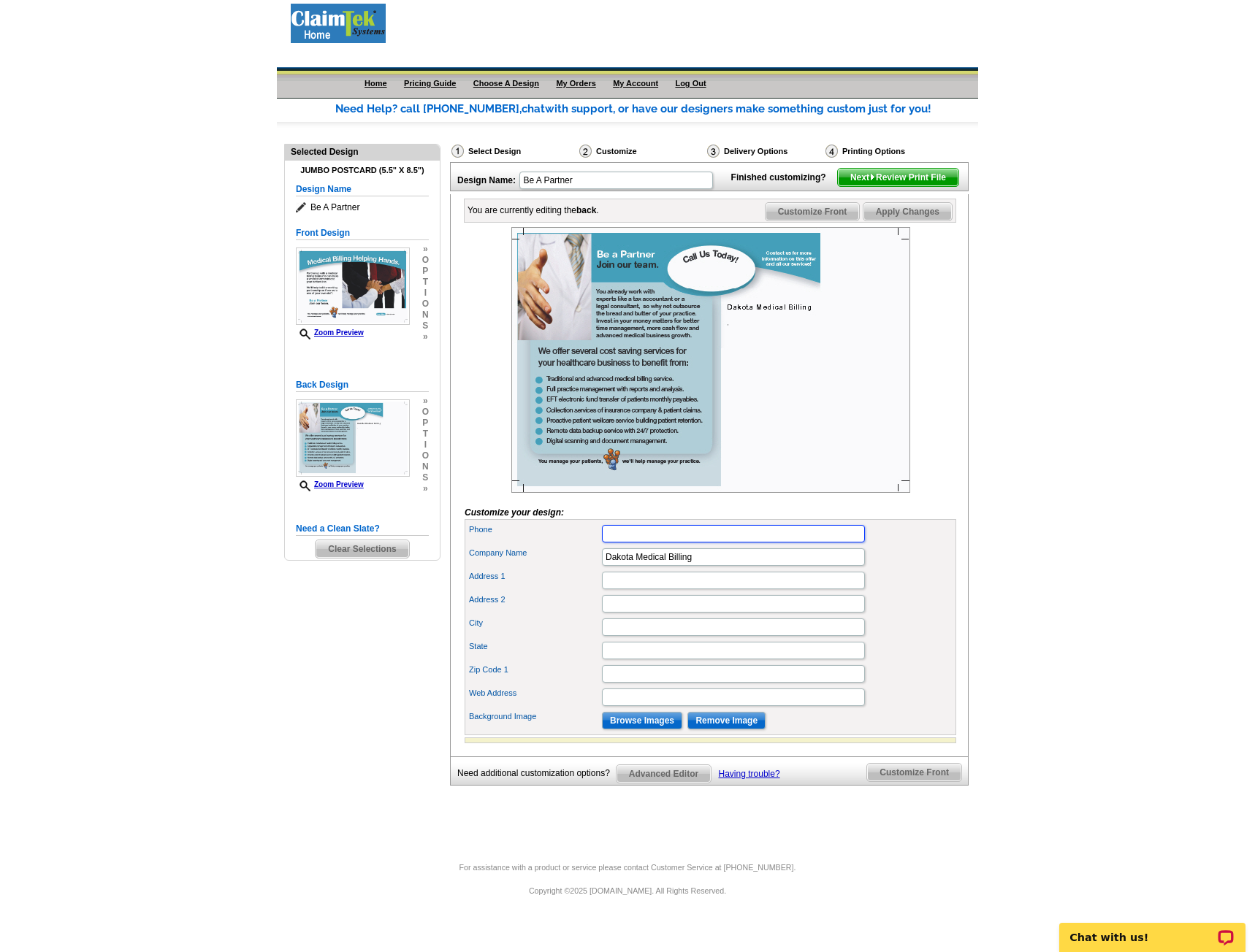
click at [609, 543] on input "Phone" at bounding box center [733, 534] width 263 height 17
click at [675, 87] on div "Home Pricing Guide Choose A Design My Orders My Account Log Out" at bounding box center [664, 79] width 628 height 23
click at [658, 84] on link "My Account" at bounding box center [635, 83] width 45 height 9
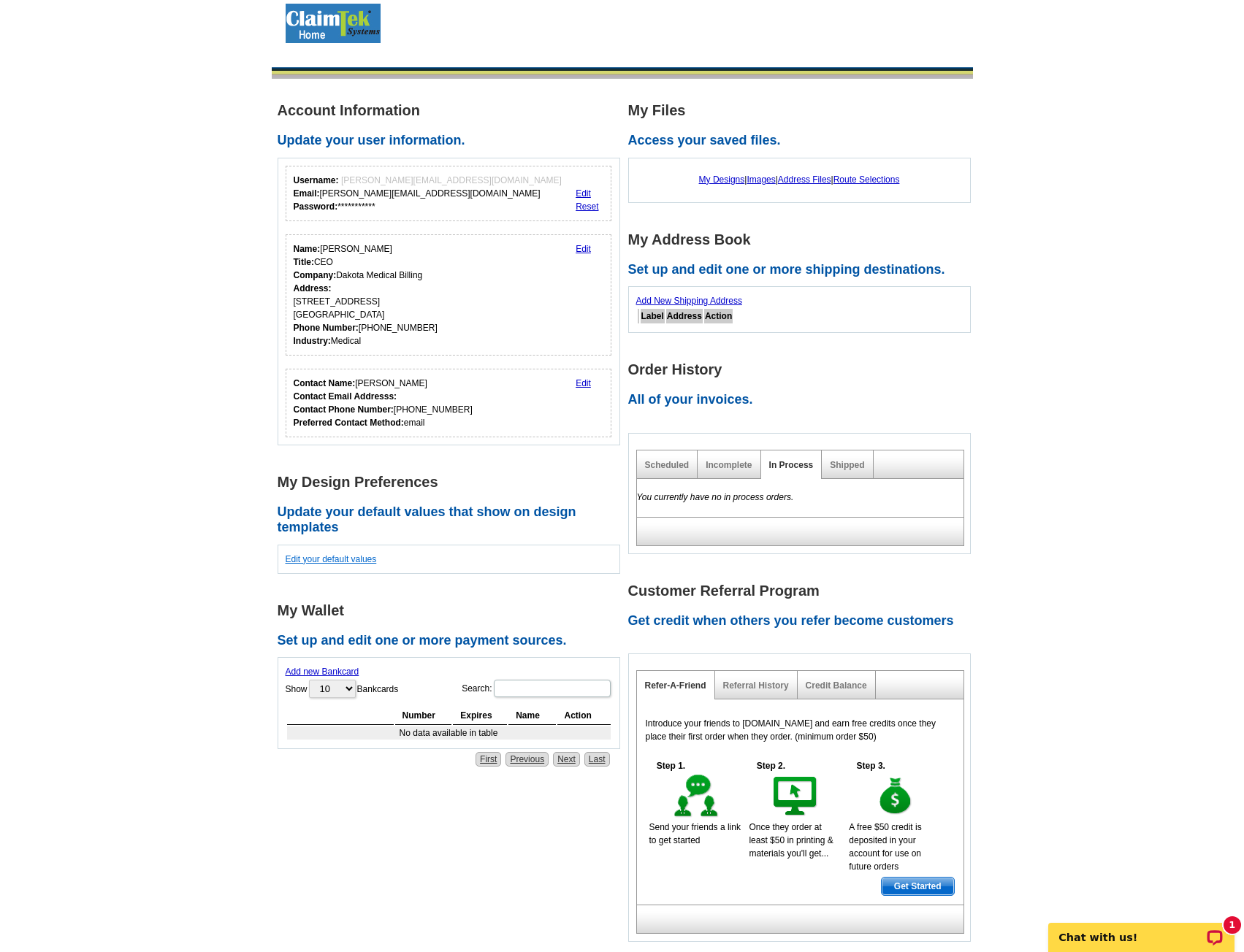
click at [320, 561] on link "Edit your default values" at bounding box center [330, 559] width 91 height 11
